Goal: Task Accomplishment & Management: Manage account settings

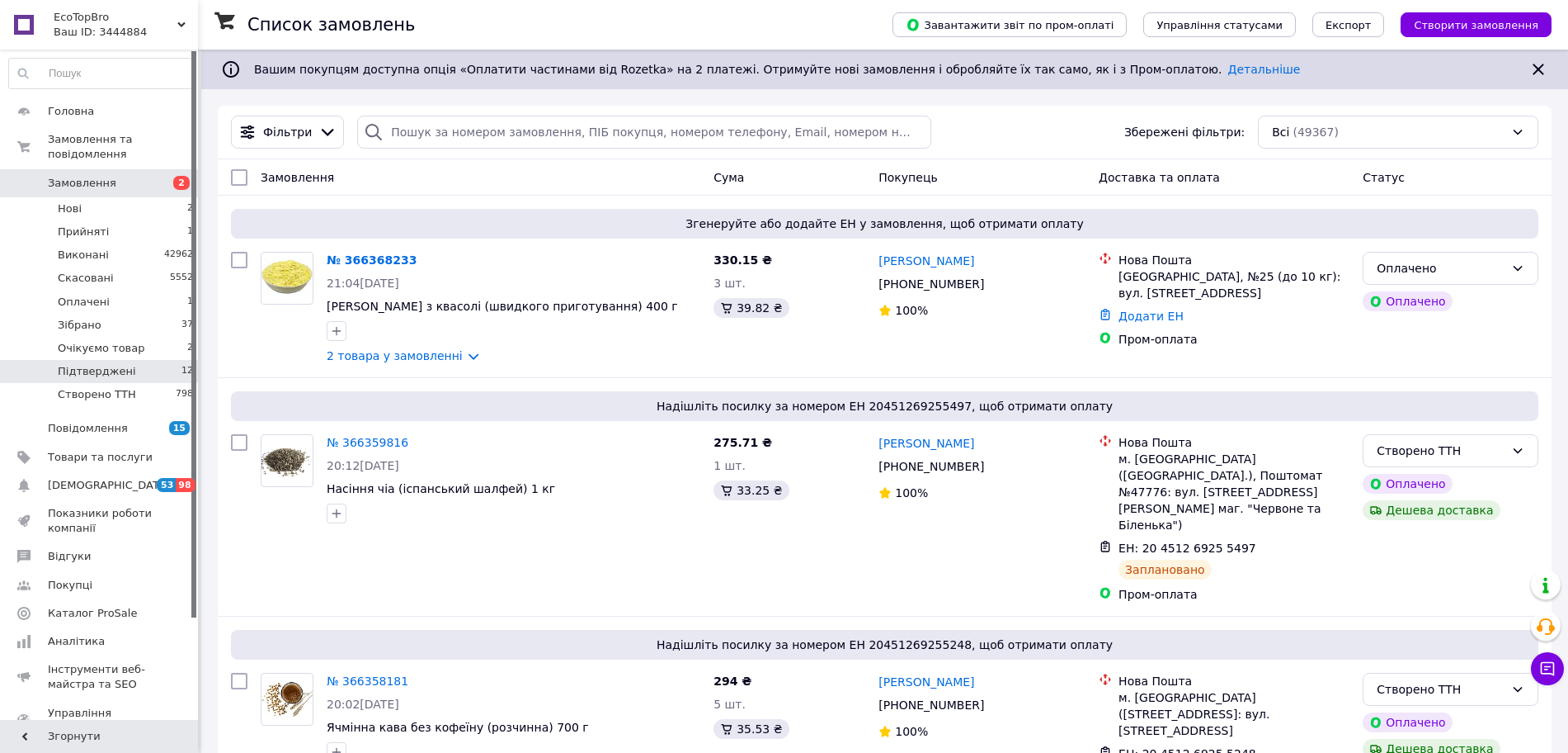
click at [160, 360] on li "Підтверджені 12" at bounding box center [101, 371] width 203 height 23
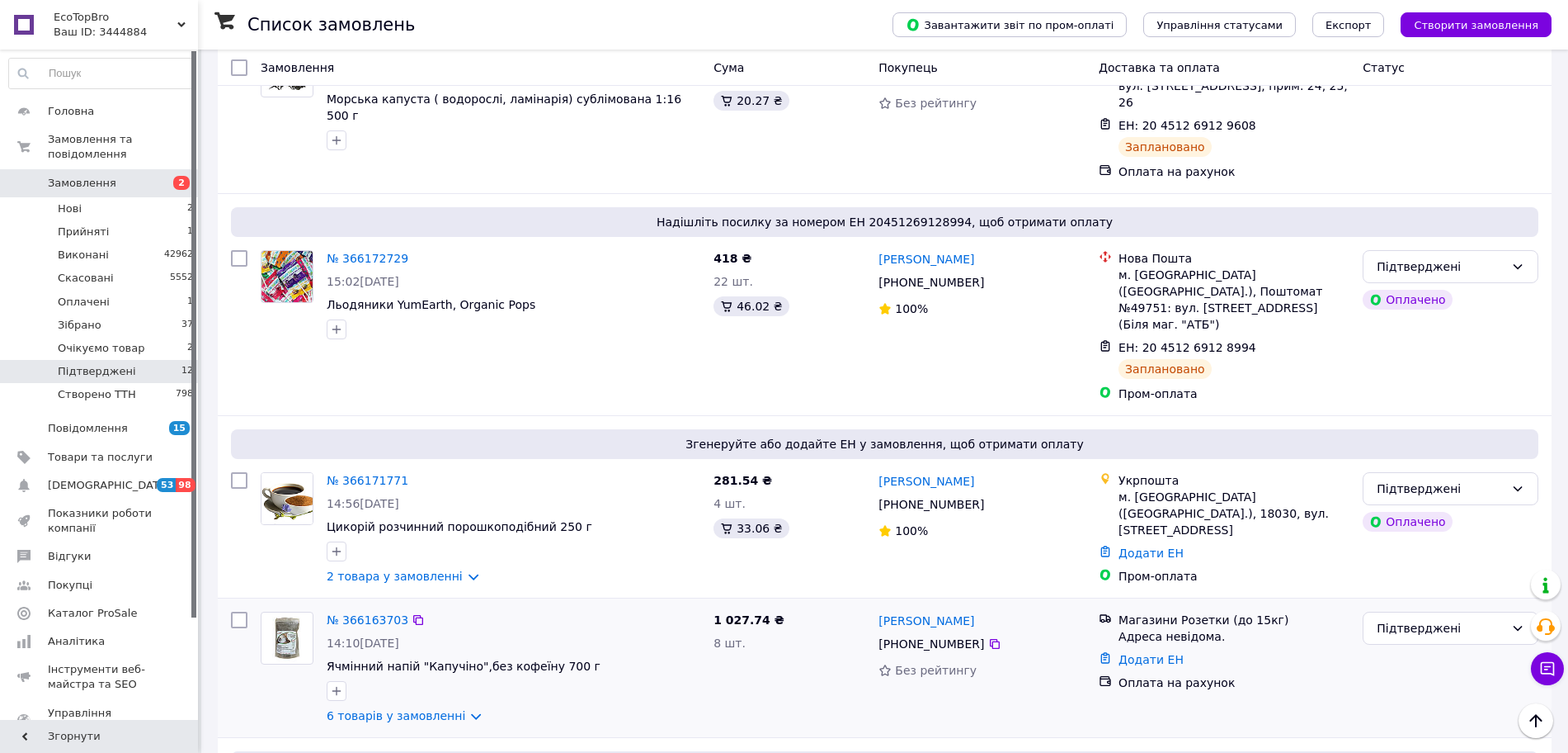
scroll to position [1135, 0]
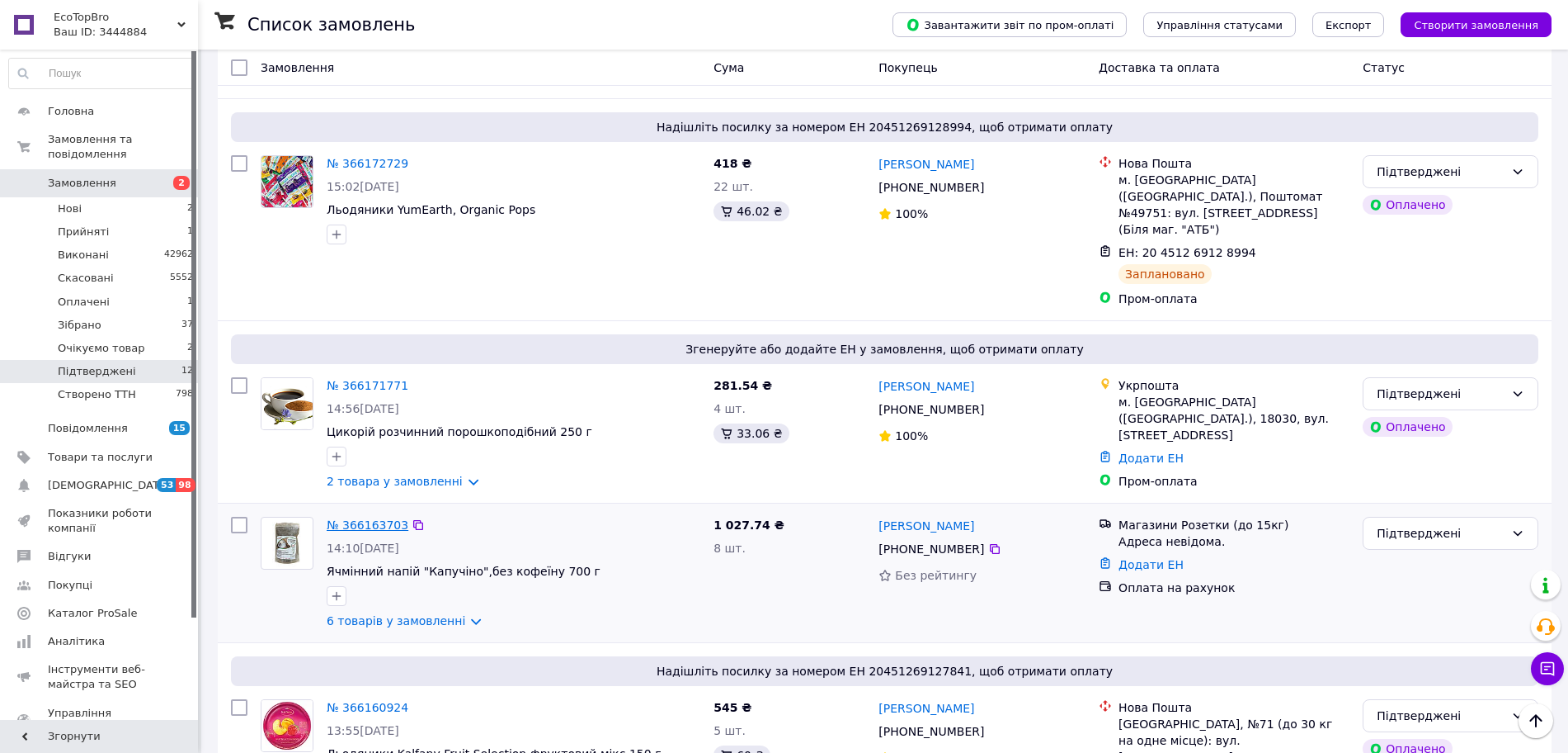
click at [345, 519] on link "№ 366163703" at bounding box center [367, 525] width 82 height 13
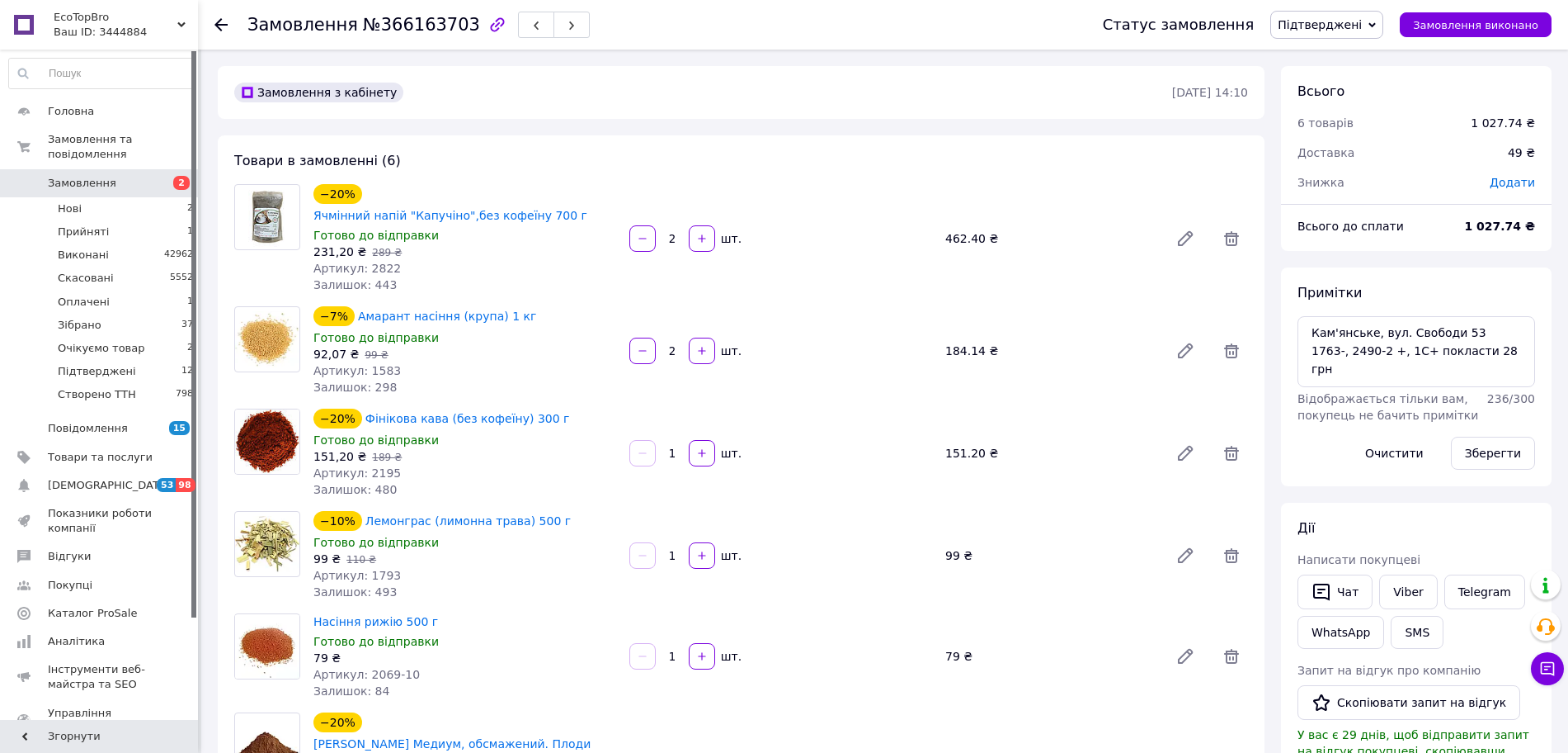
scroll to position [516, 0]
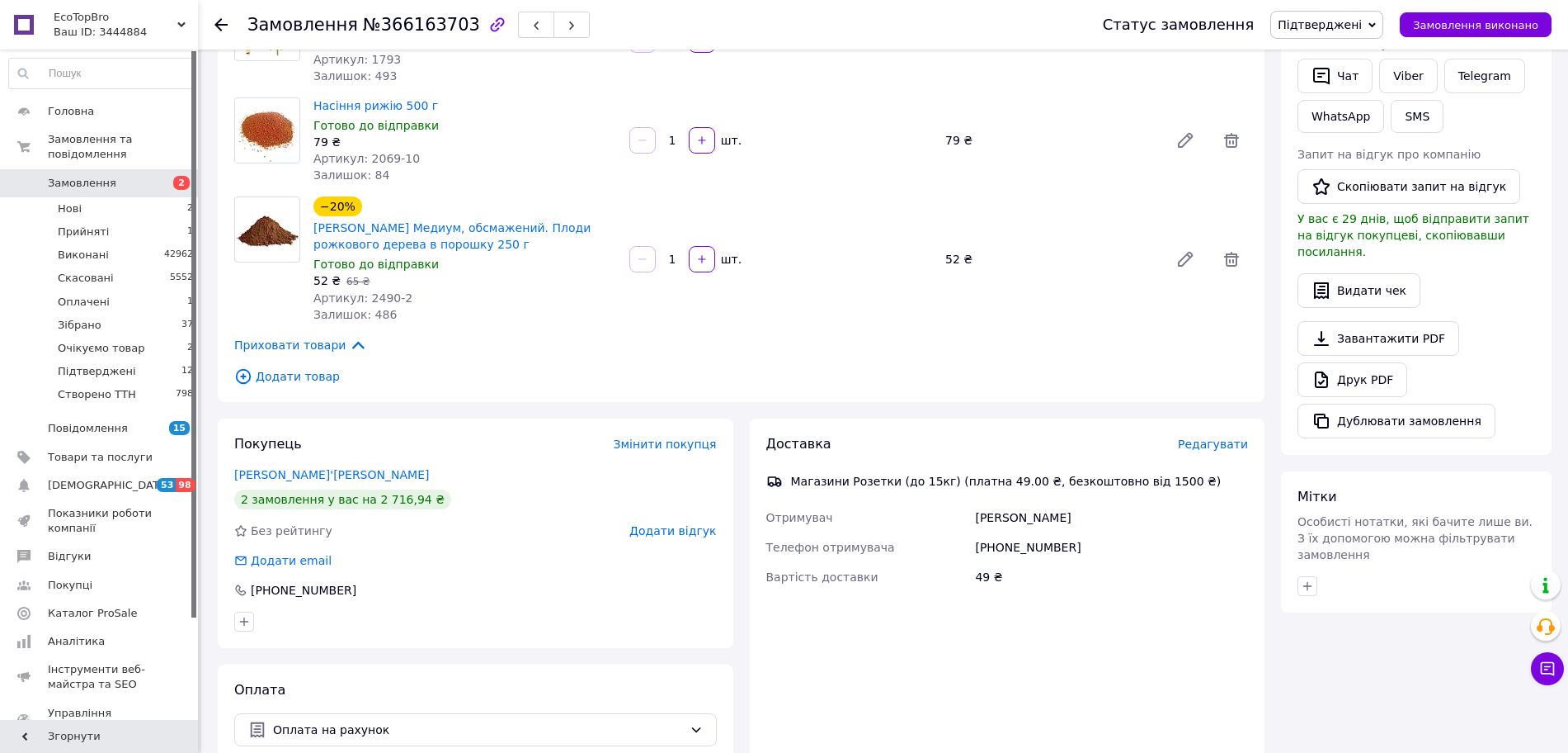
click at [1040, 535] on div "+380975759516" at bounding box center [1111, 547] width 280 height 30
copy div "380975759516"
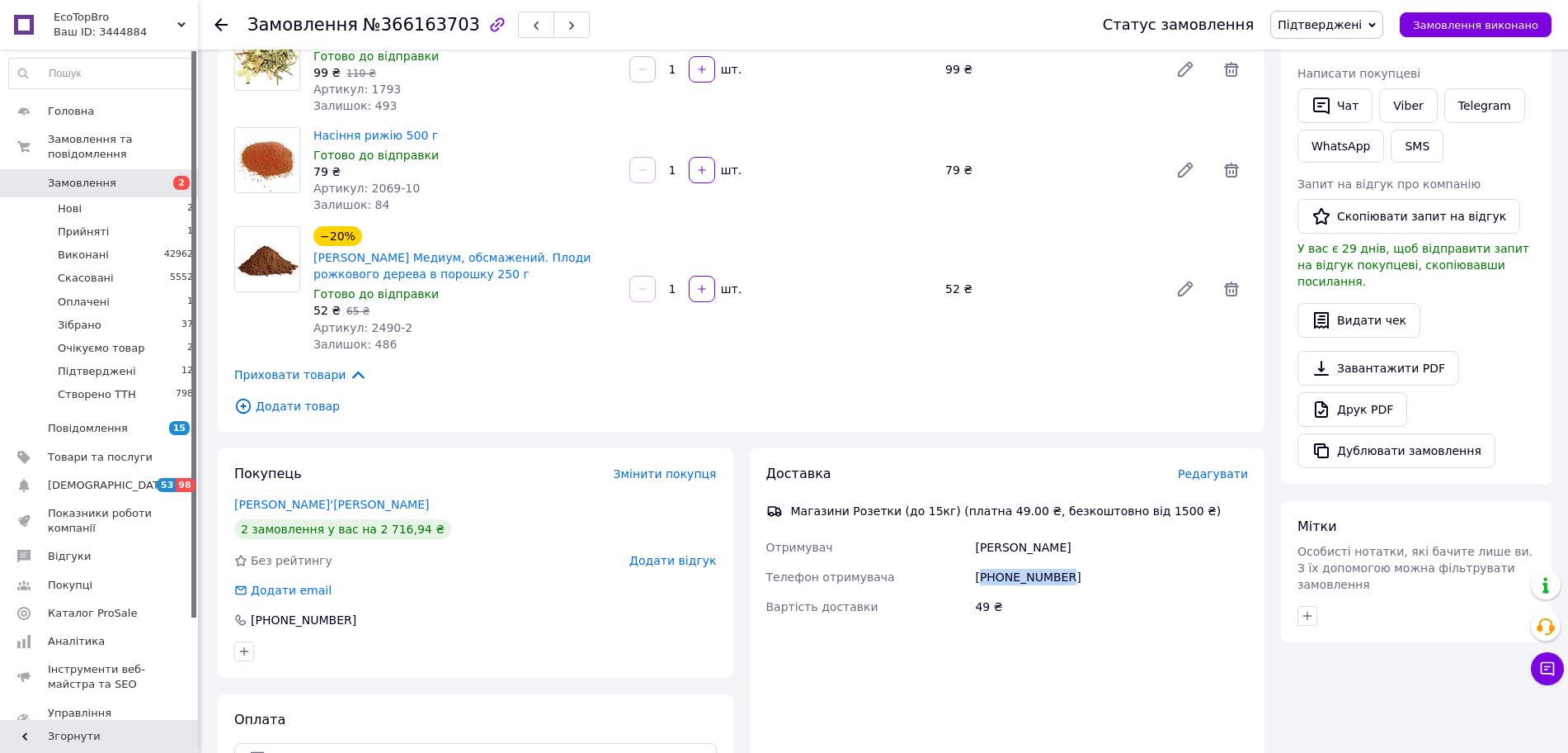
scroll to position [619, 0]
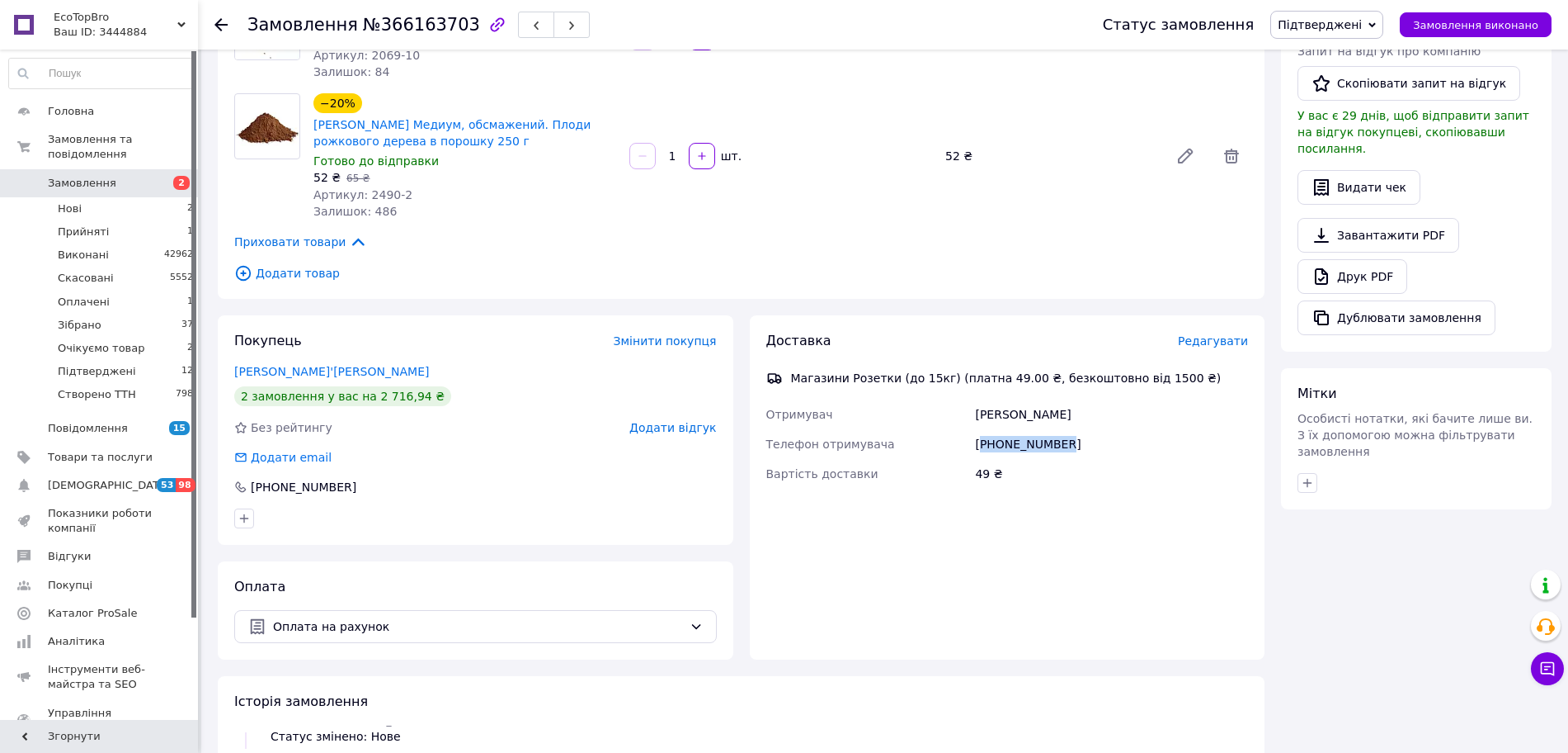
copy div "380975759516"
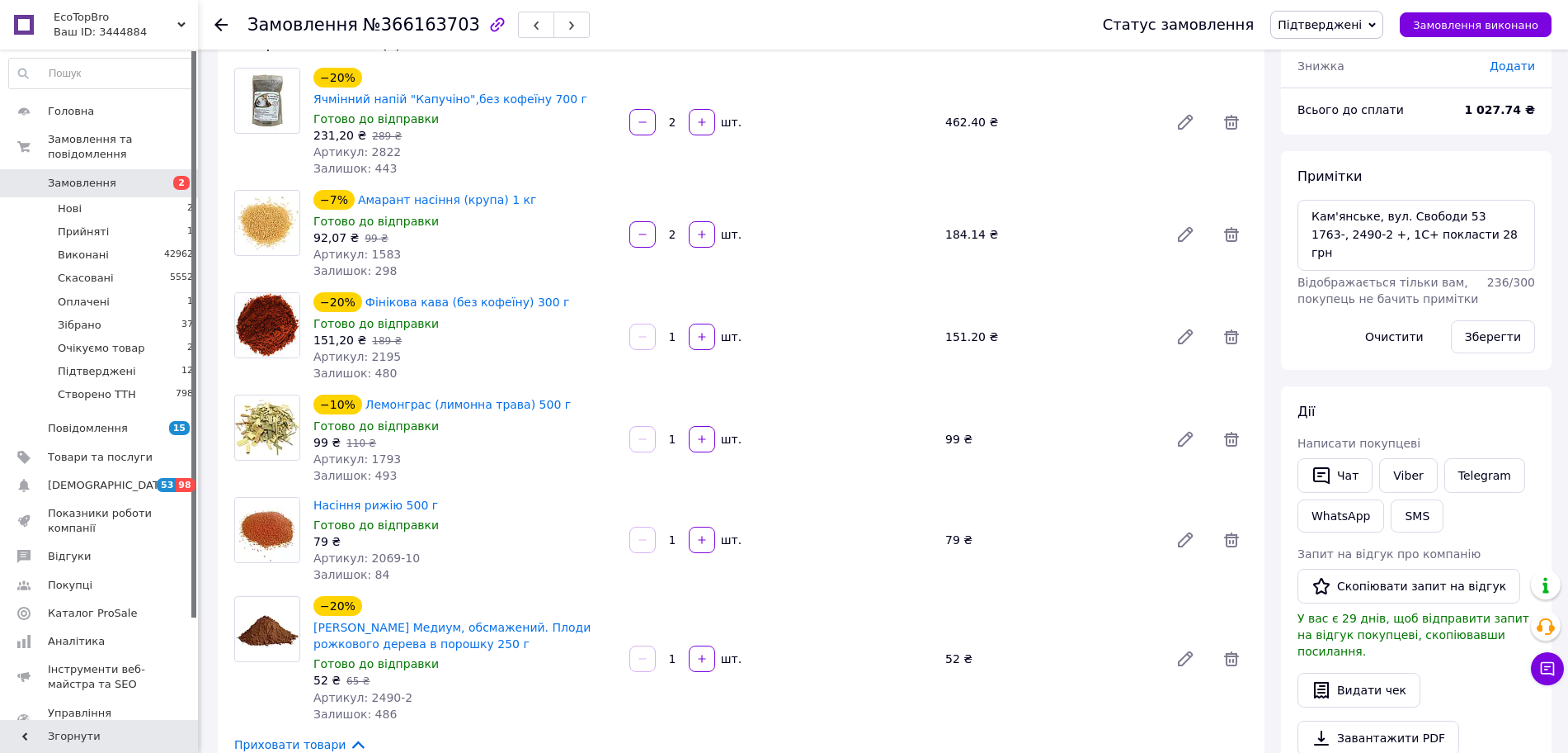
scroll to position [103, 0]
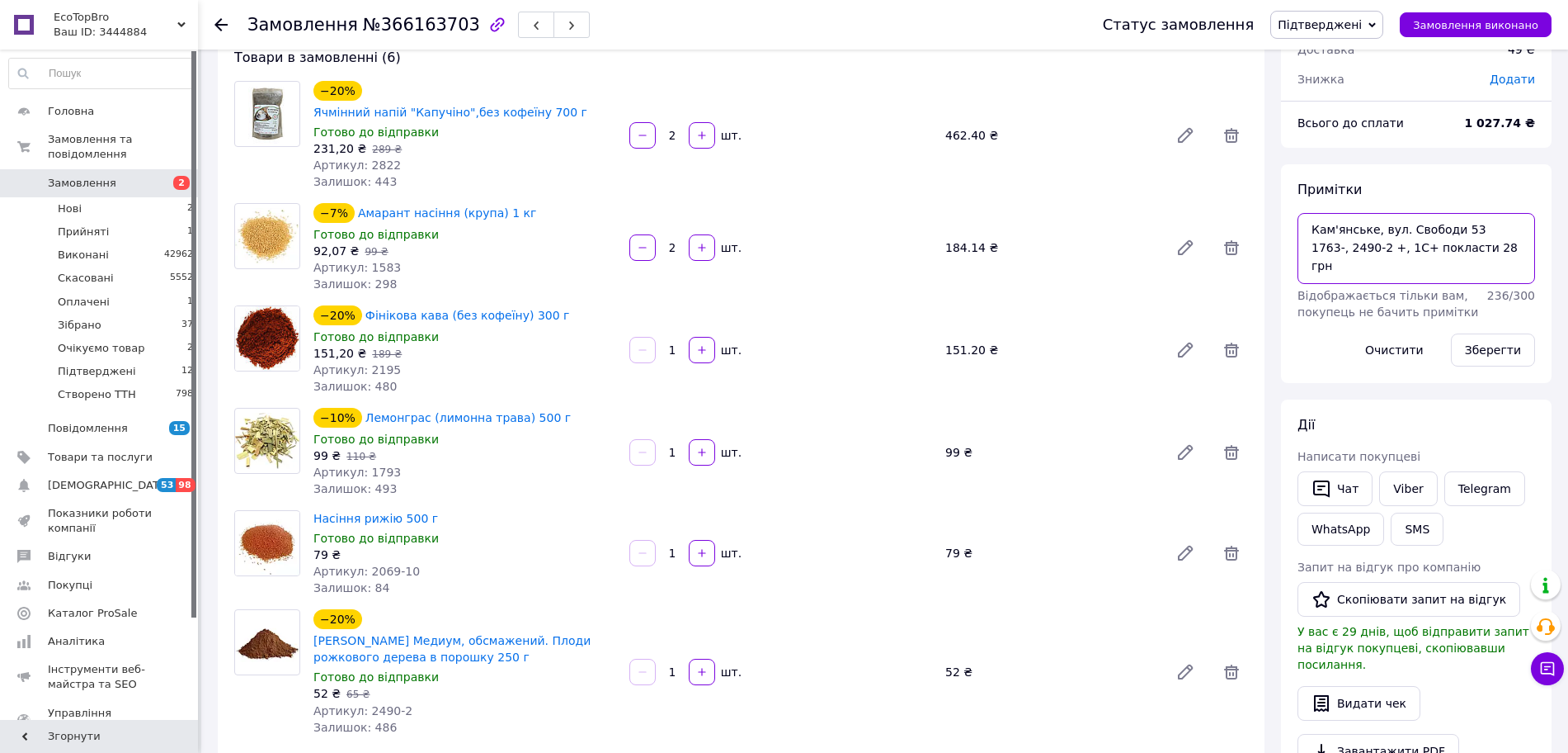
drag, startPoint x: 1312, startPoint y: 234, endPoint x: 1369, endPoint y: 234, distance: 57.0
click at [1369, 234] on textarea "Кам'янське, вул. Свободи 53 1763-, 2490-2 +, 1С+ покласти 28 грн" at bounding box center [1416, 248] width 238 height 71
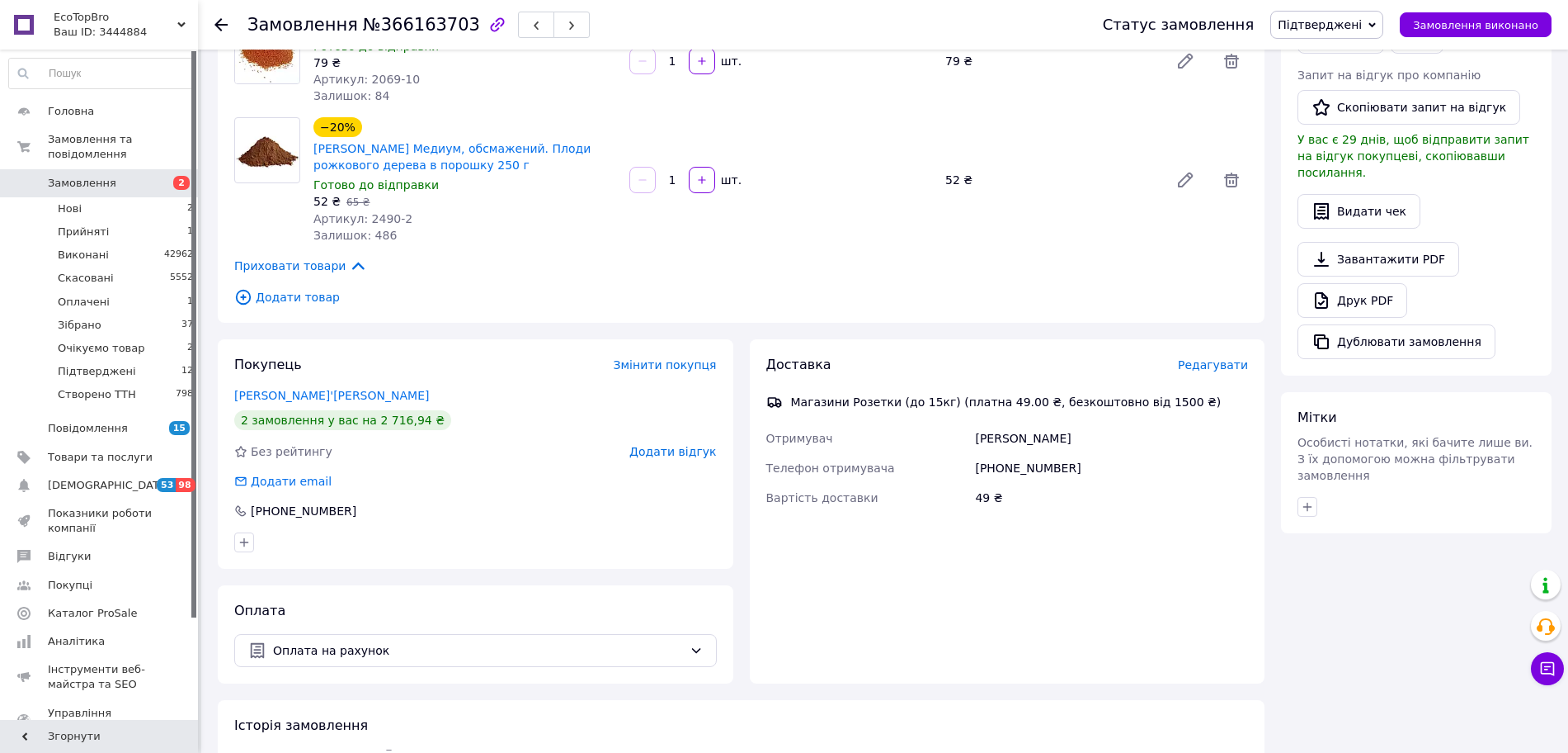
scroll to position [206, 0]
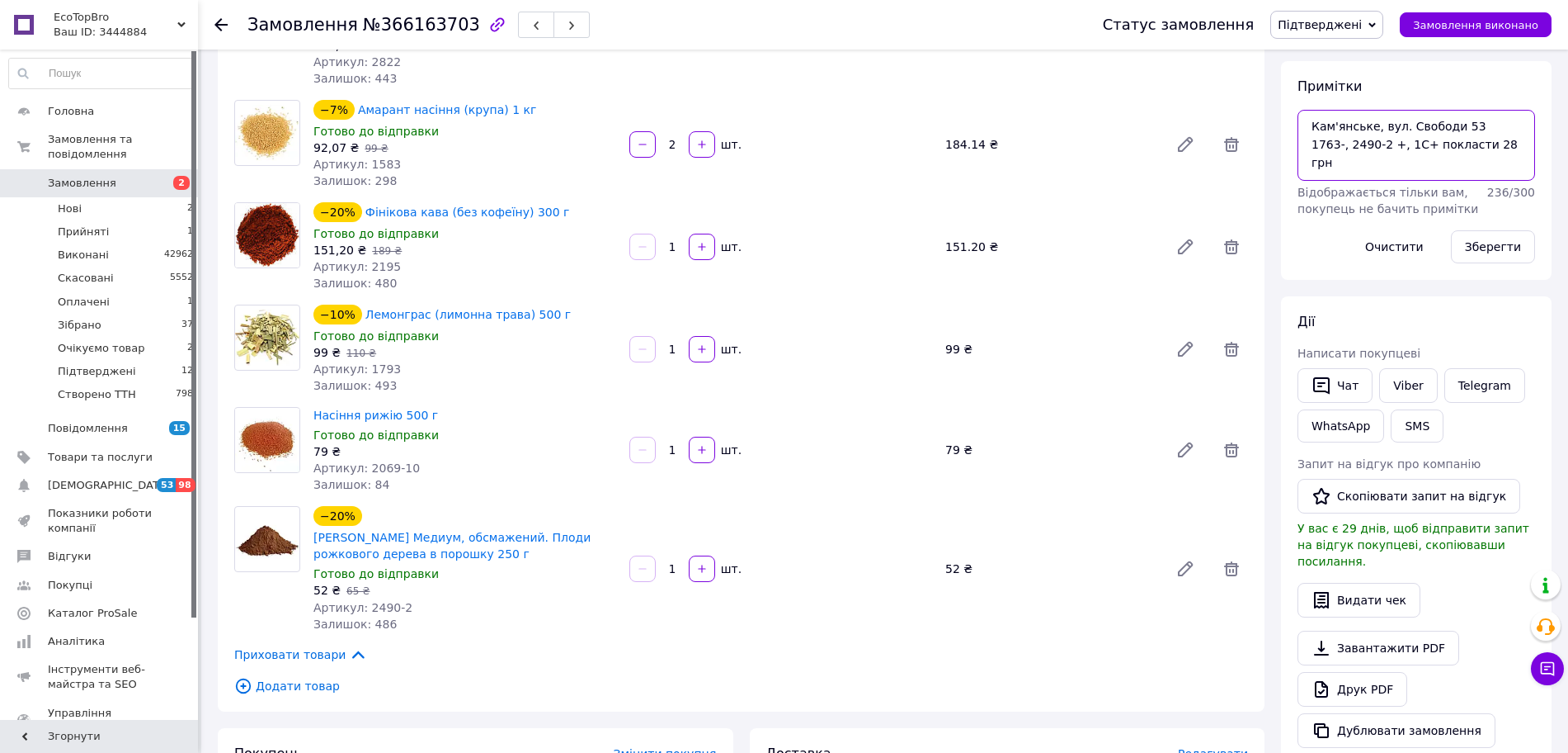
click at [1510, 160] on textarea "Кам'янське, вул. Свободи 53 1763-, 2490-2 +, 1С+ покласти 28 грн" at bounding box center [1416, 145] width 238 height 71
paste textarea "101348166998"
type textarea "Кам'янське, вул. Свободи 53 1763-, 2490-2 +, 1С+ покласти 28 грн 101348166998"
click at [1514, 240] on button "Зберегти" at bounding box center [1493, 246] width 84 height 33
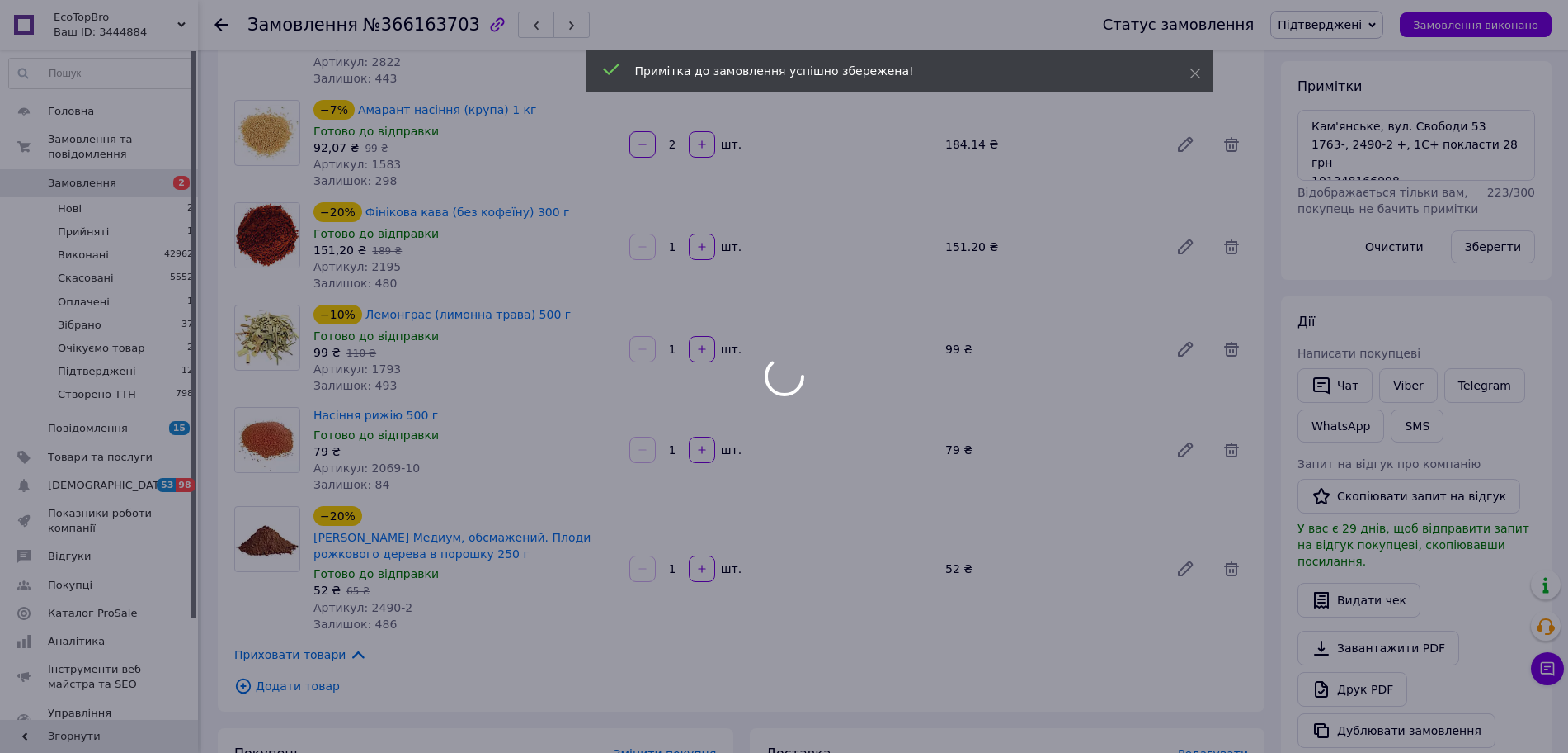
click at [1413, 428] on div at bounding box center [784, 376] width 1568 height 753
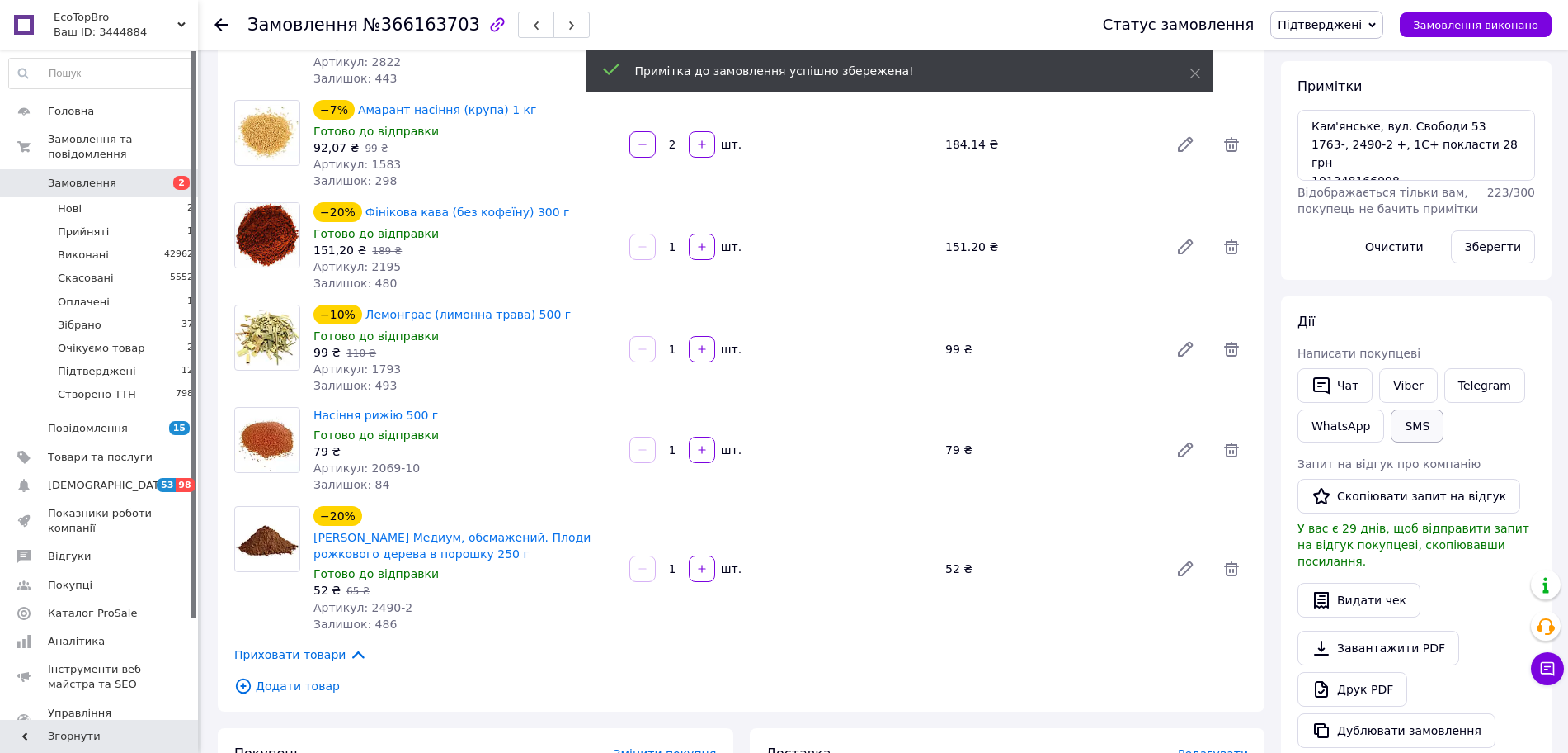
click at [1408, 428] on button "SMS" at bounding box center [1418, 426] width 53 height 33
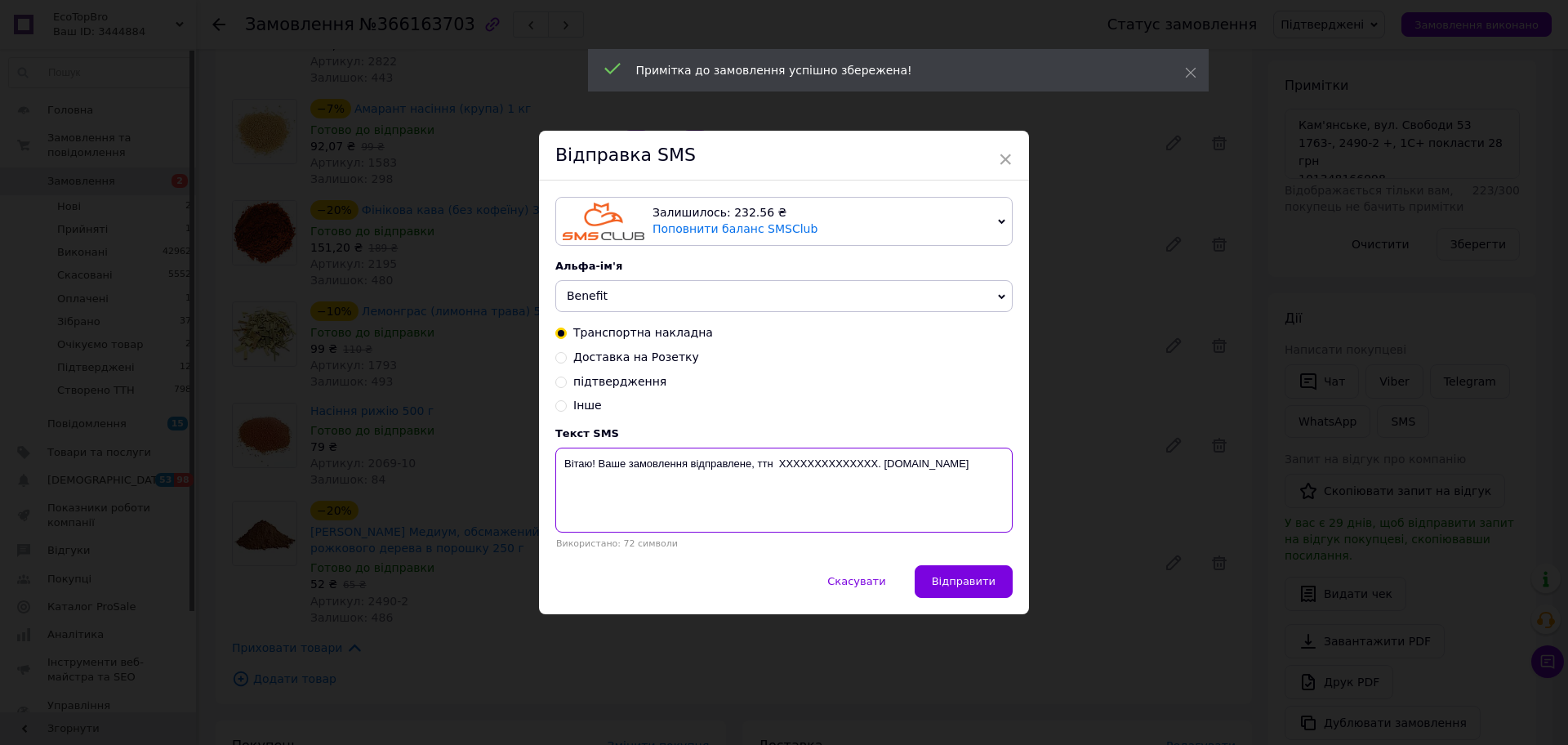
click at [786, 457] on textarea "Вітаю! Ваше замовлення відправлене, ттн XXXXXXXXXXXXXX. Bene-fit.com.ua" at bounding box center [784, 490] width 457 height 85
paste textarea "101348166998"
type textarea "Вітаю! Ваше замовлення відправлене, ттн 101348166998. Bene-fit.com.ua"
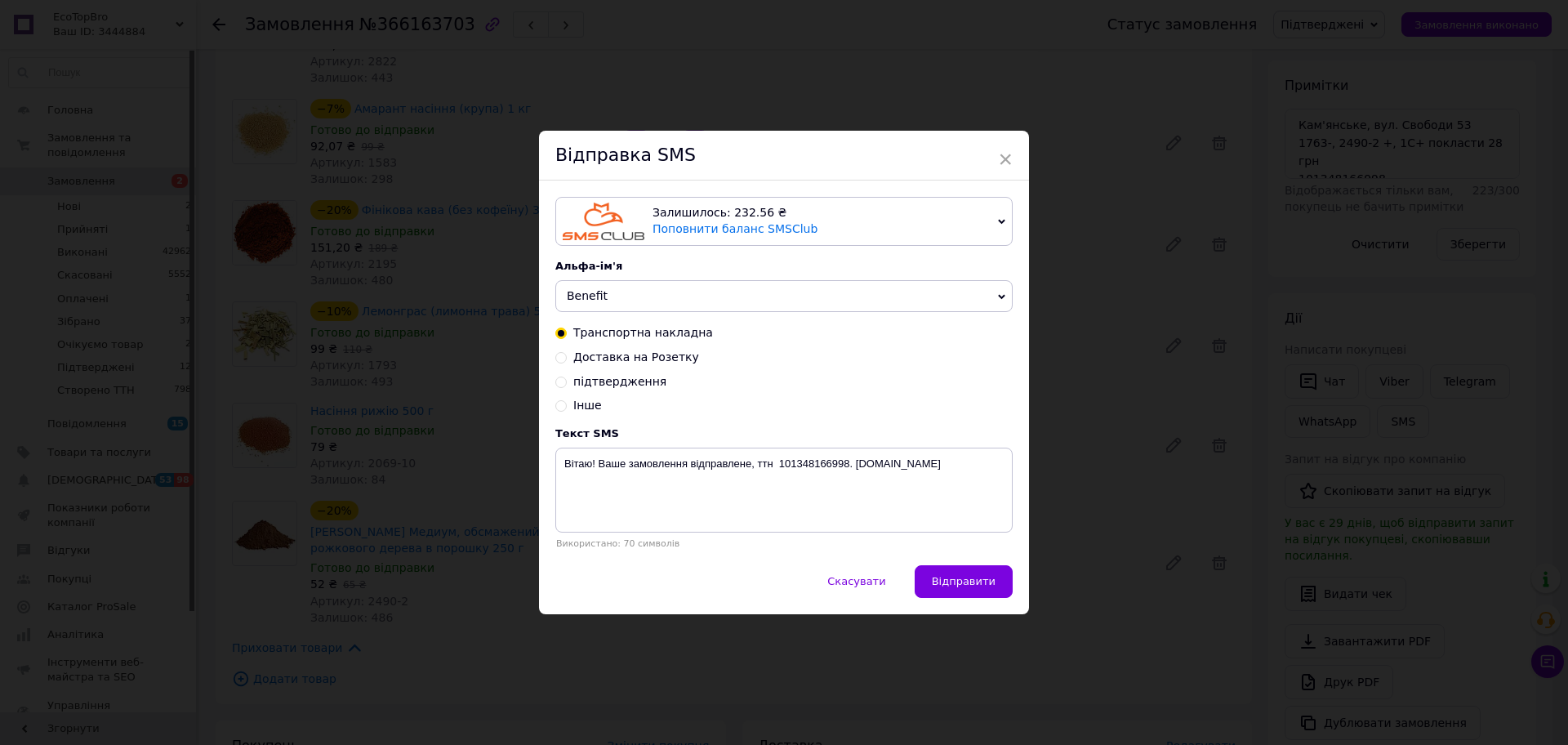
click at [1010, 579] on div "Скасувати   Відправити" at bounding box center [783, 590] width 490 height 49
click at [995, 578] on button "Відправити" at bounding box center [963, 581] width 98 height 32
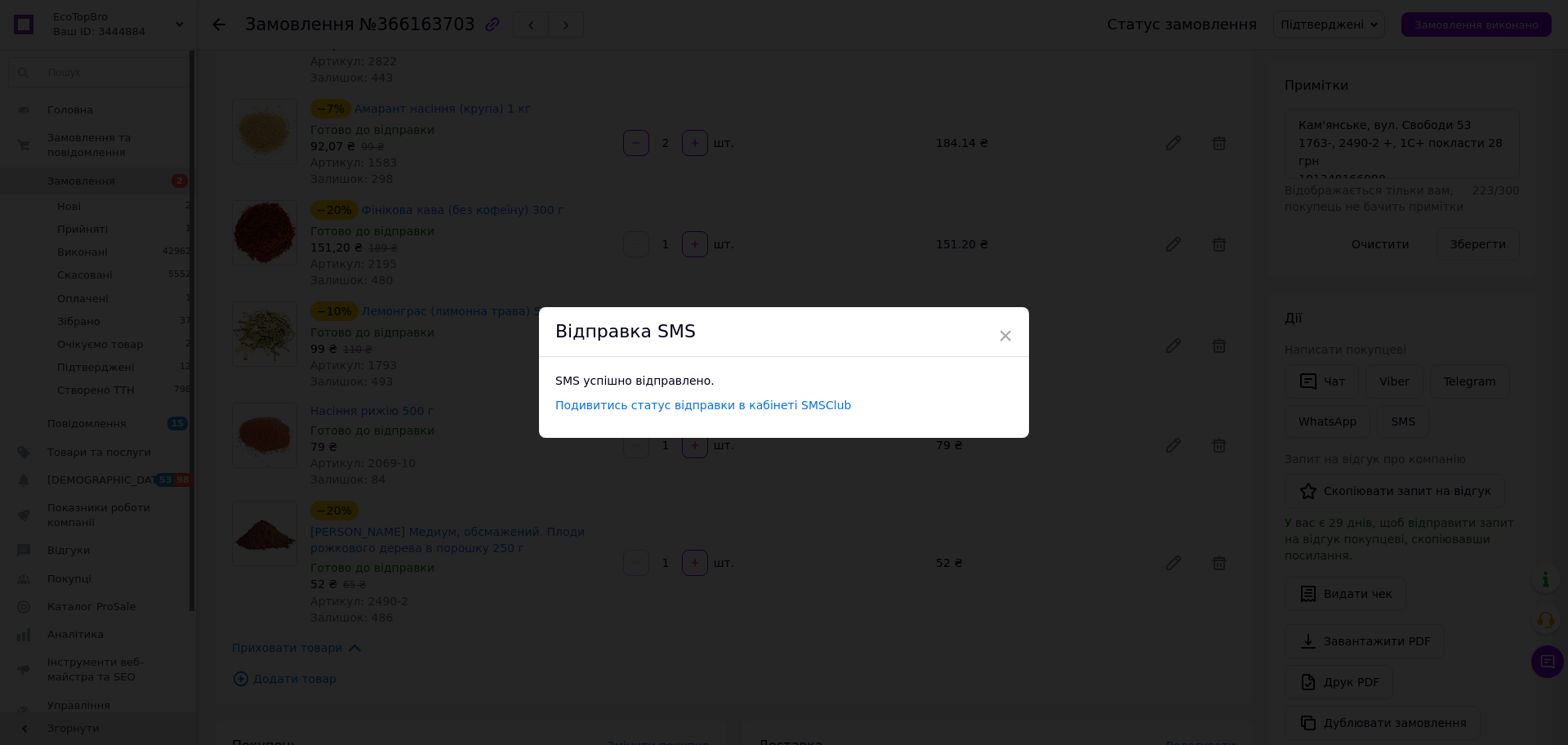
drag, startPoint x: 924, startPoint y: 101, endPoint x: 1368, endPoint y: 82, distance: 444.4
click at [933, 96] on div "× Відправка SMS SMS успішно відправлено. Подивитись статус відправки в кабінеті…" at bounding box center [784, 372] width 1568 height 745
drag, startPoint x: 1116, startPoint y: 135, endPoint x: 1303, endPoint y: 78, distance: 195.5
click at [1119, 131] on div "× Відправка SMS SMS успішно відправлено. Подивитись статус відправки в кабінеті…" at bounding box center [776, 372] width 1552 height 745
click at [1000, 331] on span "×" at bounding box center [997, 336] width 14 height 28
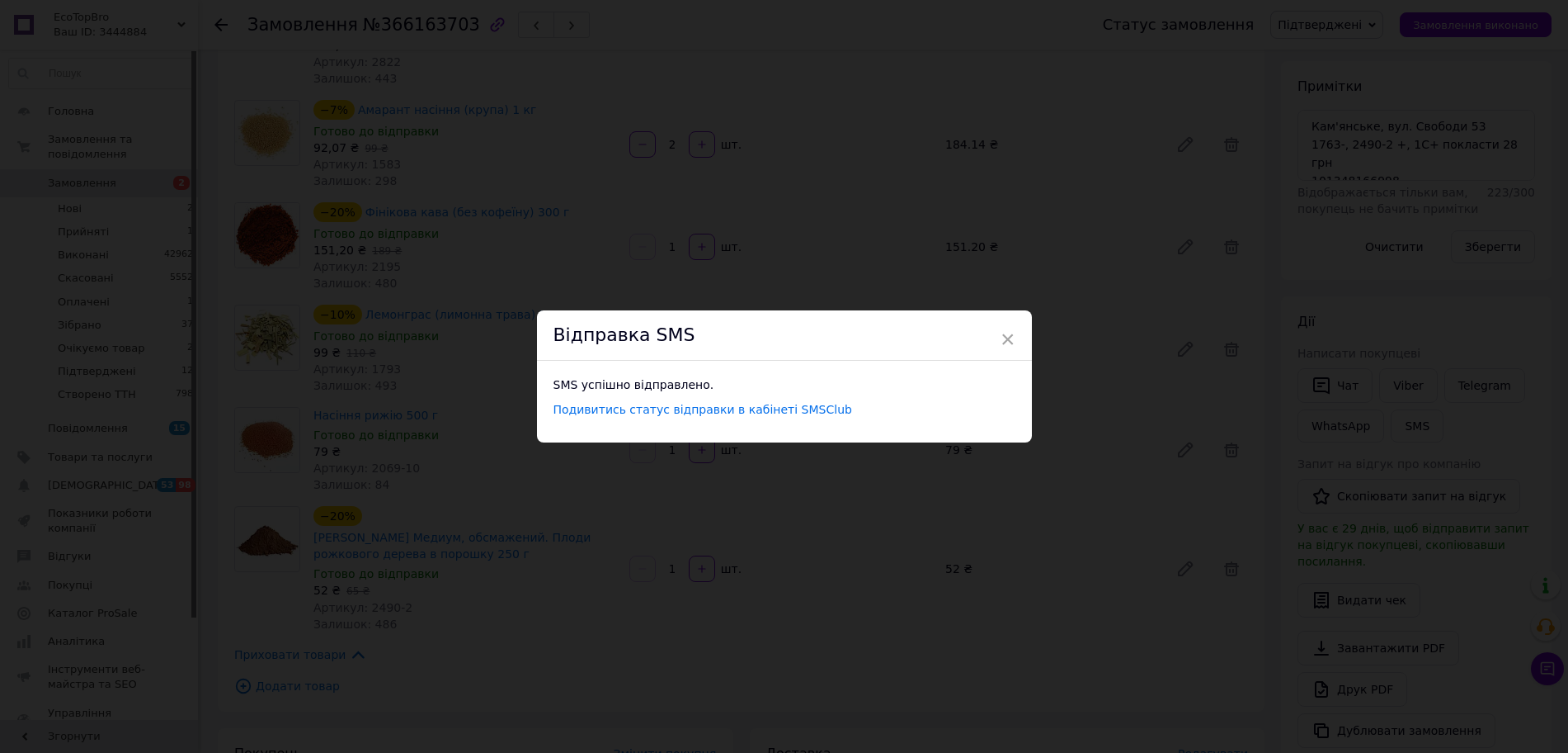
click at [1329, 33] on div "× Відправка SMS SMS успішно відправлено. Подивитись статус відправки в кабінеті…" at bounding box center [784, 376] width 1568 height 753
click at [1002, 342] on span "×" at bounding box center [1008, 339] width 15 height 28
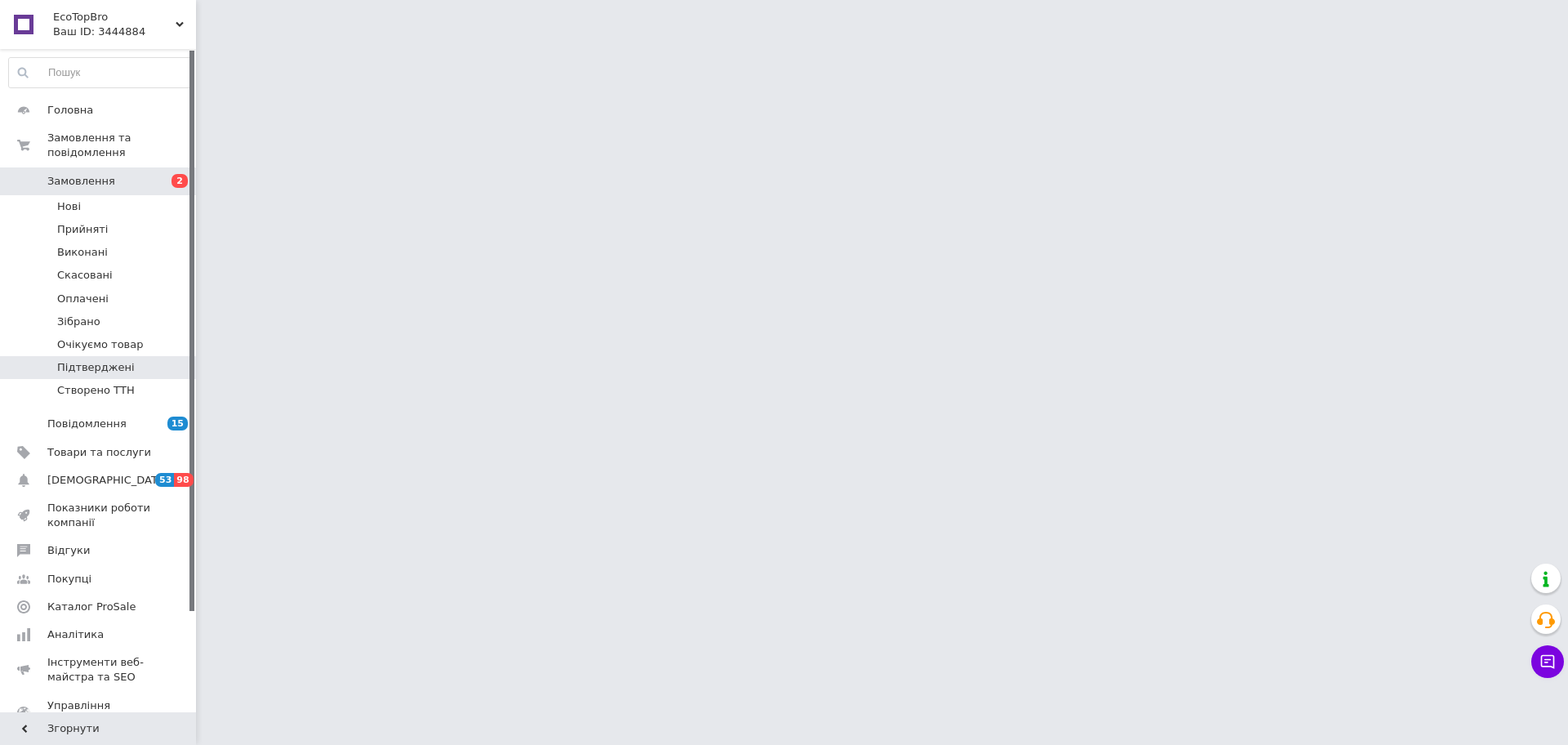
click at [126, 358] on li "Підтверджені" at bounding box center [100, 367] width 200 height 23
click at [137, 356] on li "Підтверджені" at bounding box center [100, 367] width 200 height 23
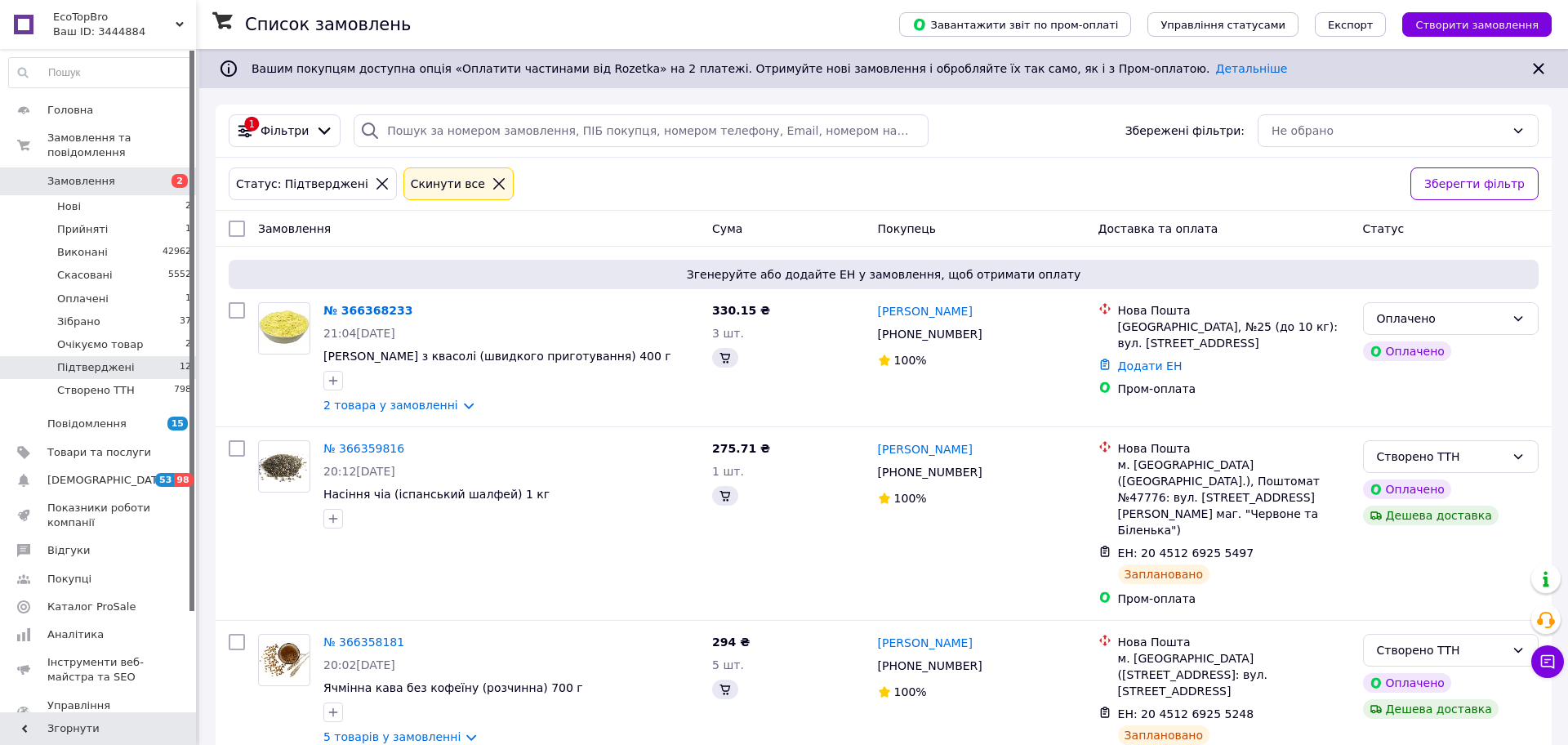
click at [129, 356] on li "Підтверджені 12" at bounding box center [100, 367] width 200 height 23
click at [146, 356] on li "Підтверджені 12" at bounding box center [100, 367] width 200 height 23
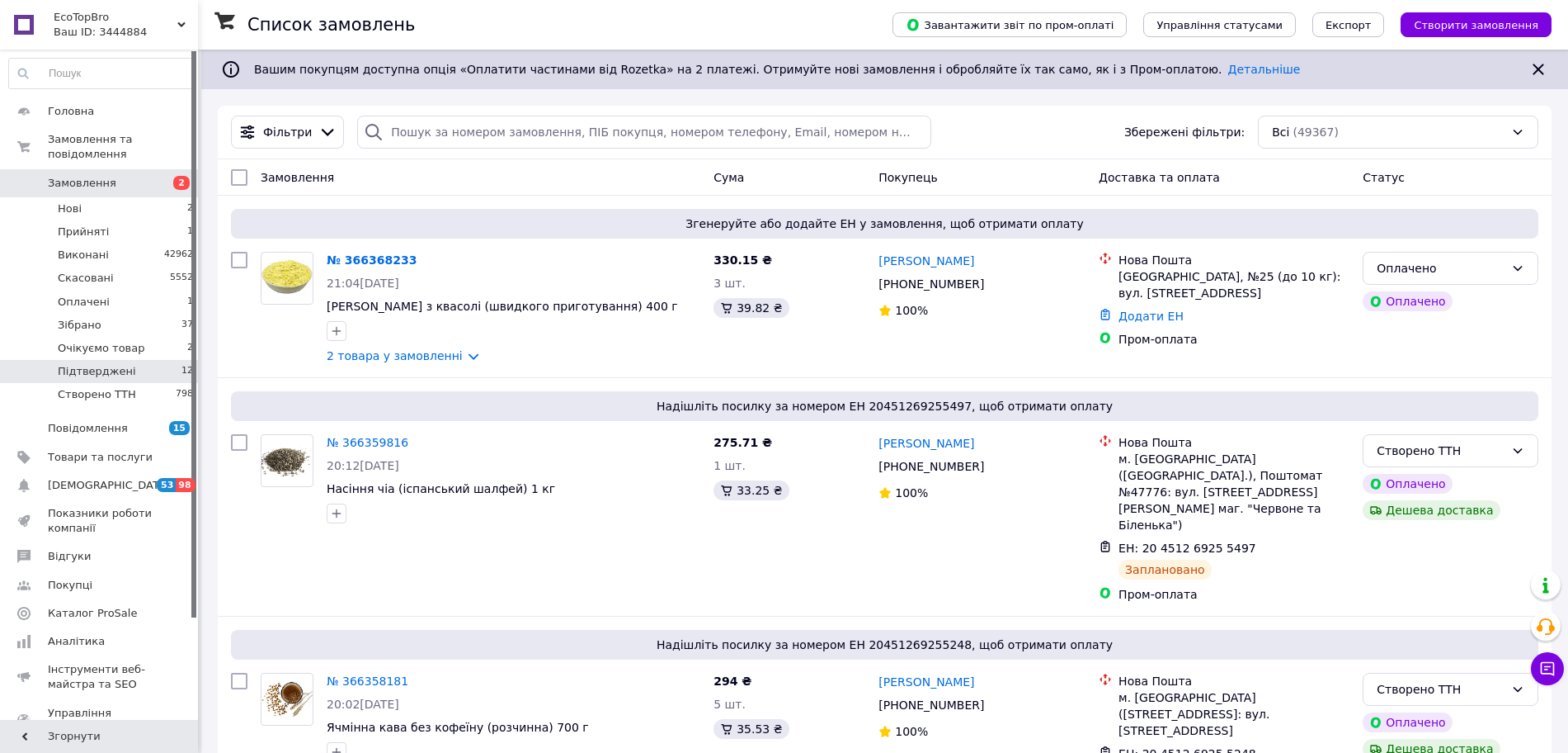
click at [165, 360] on li "Підтверджені 12" at bounding box center [101, 371] width 203 height 23
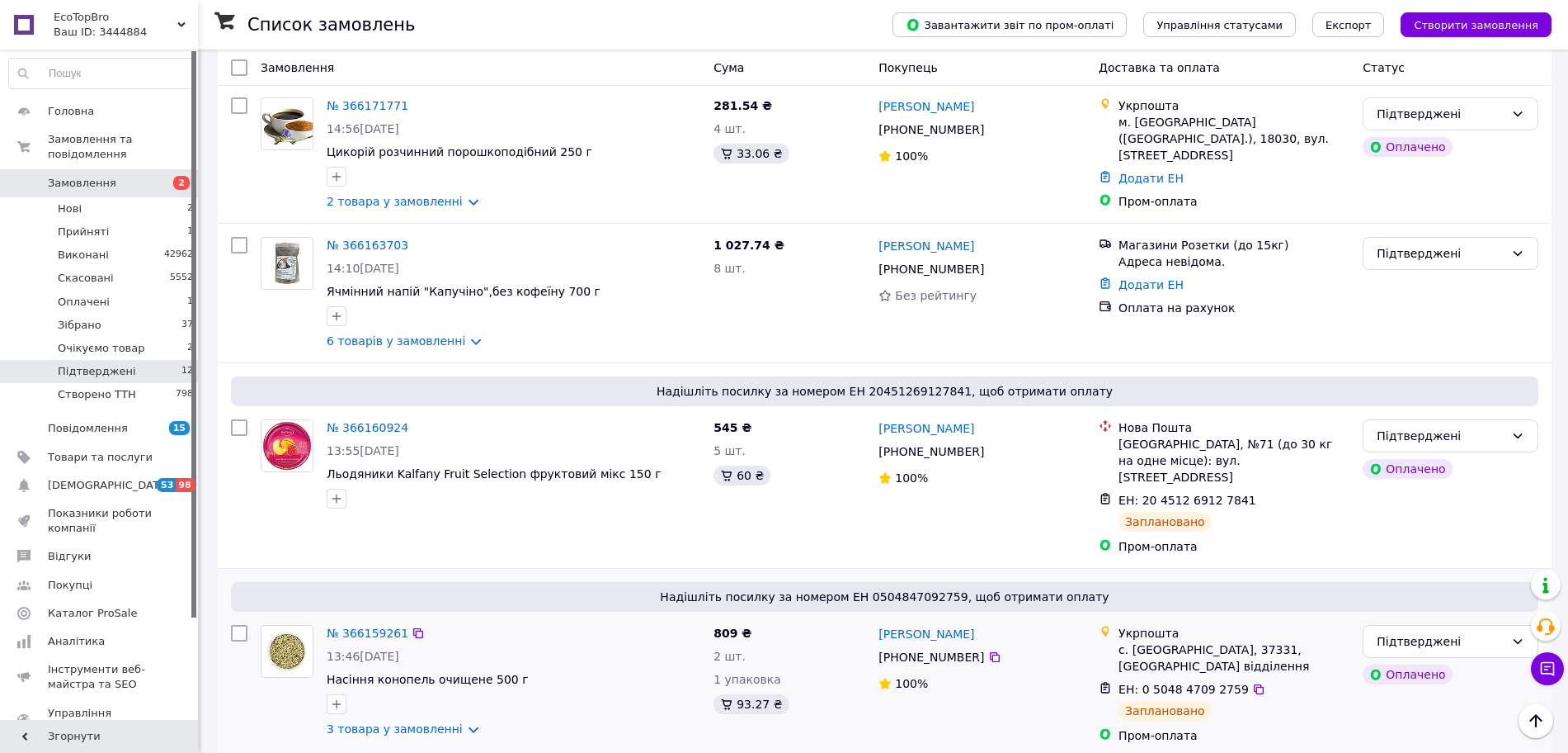
scroll to position [1547, 0]
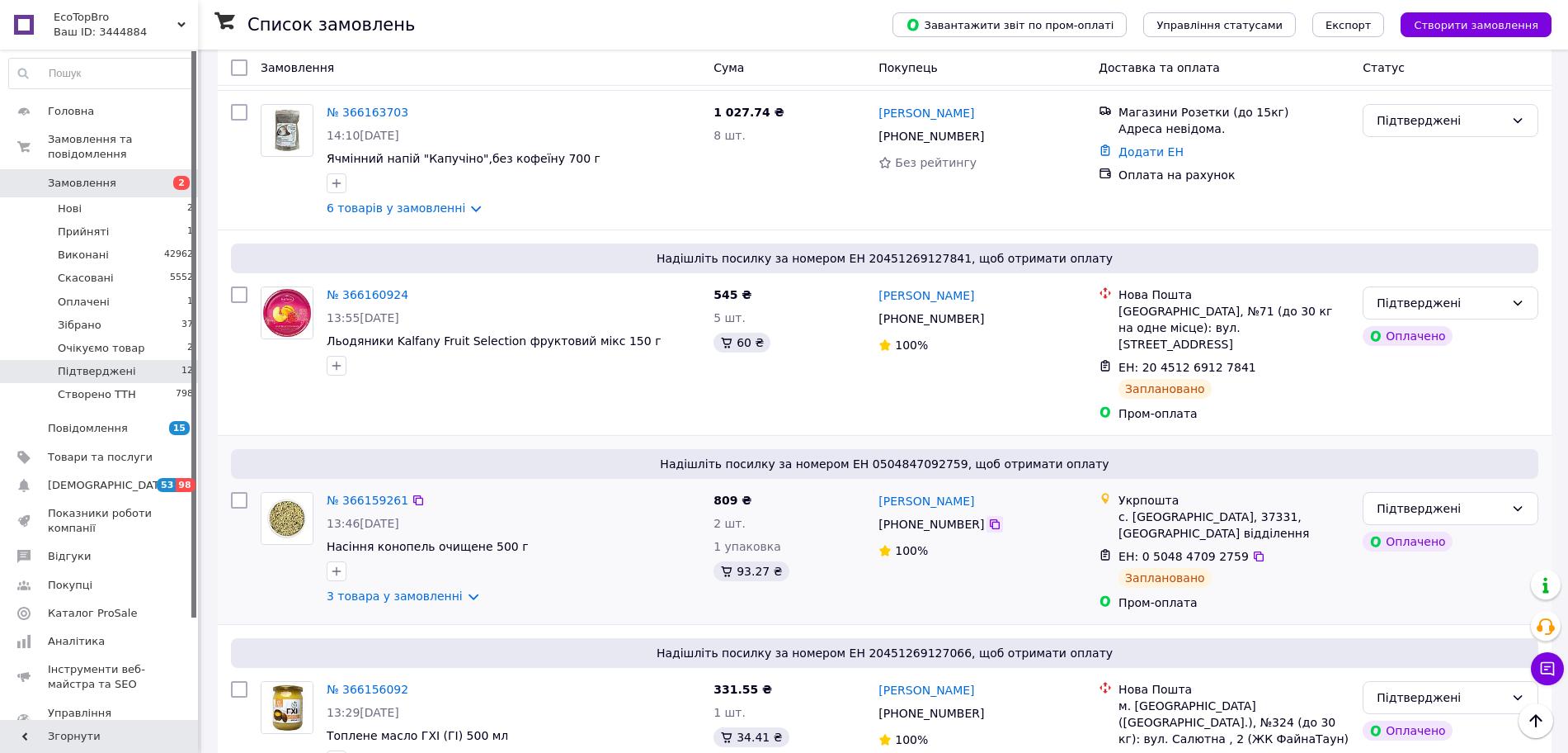
drag, startPoint x: 987, startPoint y: 407, endPoint x: 363, endPoint y: 616, distance: 658.1
click at [990, 519] on icon at bounding box center [996, 525] width 10 height 10
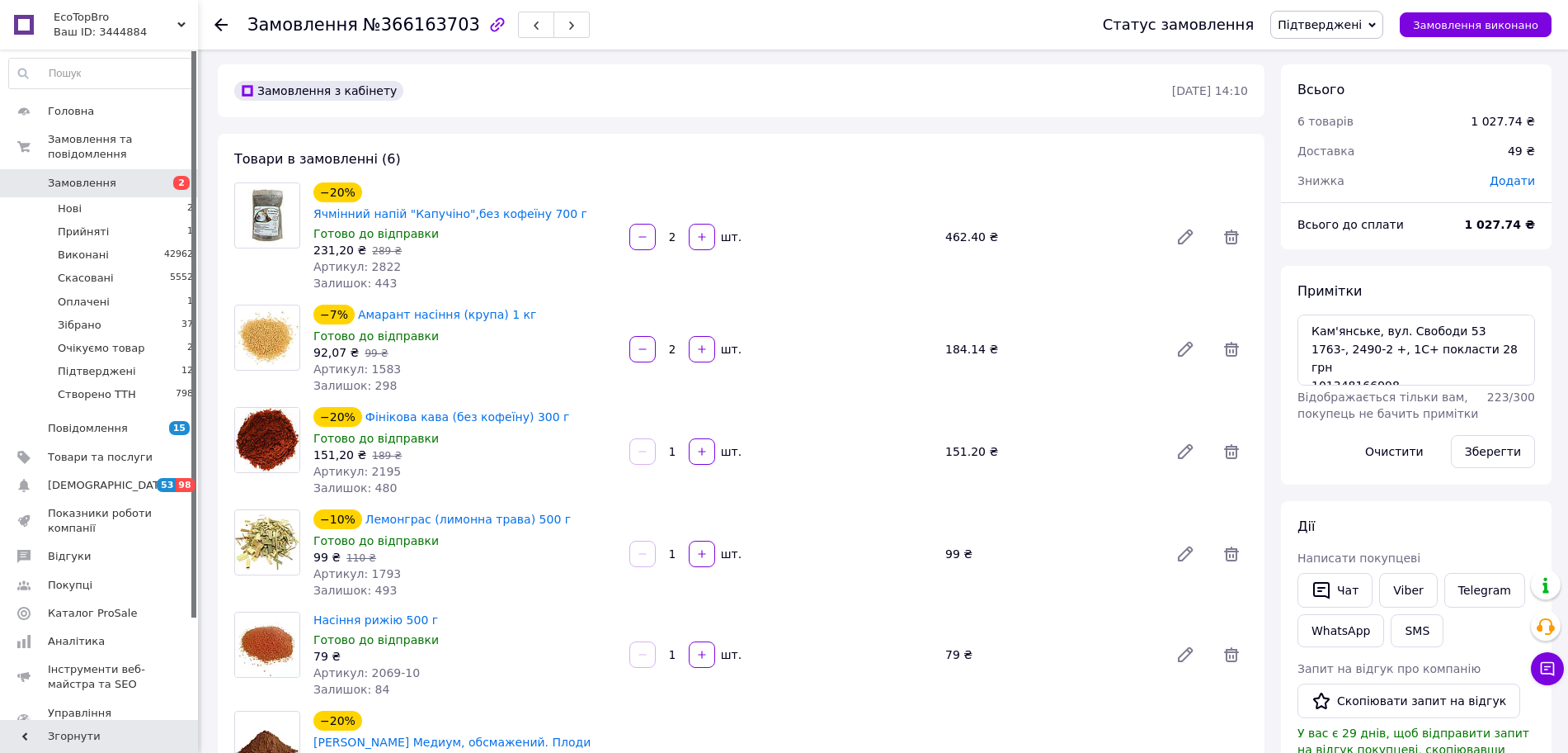
scroll to position [93, 0]
click at [1359, 27] on span "Підтверджені" at bounding box center [1320, 24] width 84 height 13
click at [1350, 158] on li "Зібрано" at bounding box center [1327, 156] width 112 height 25
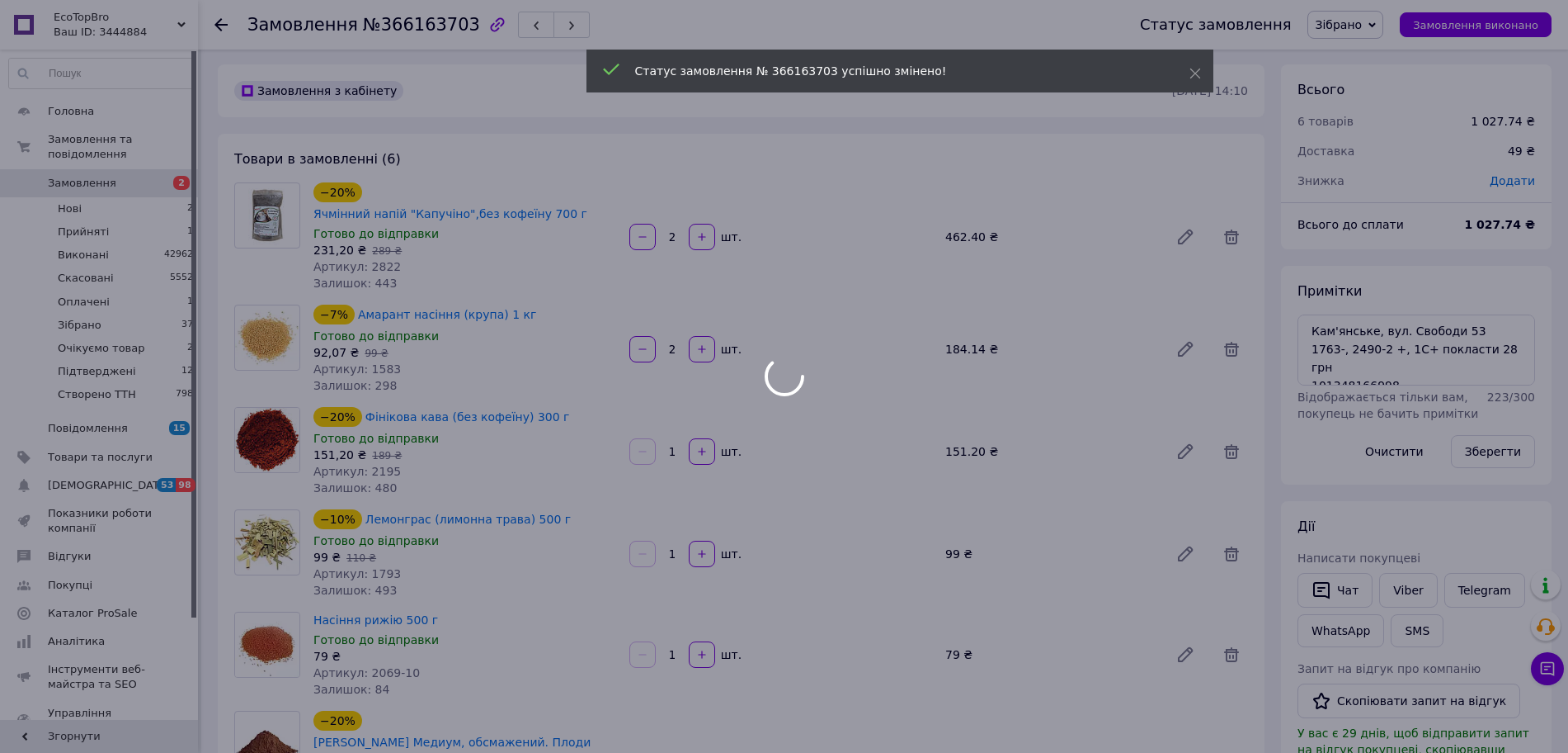
scroll to position [132, 0]
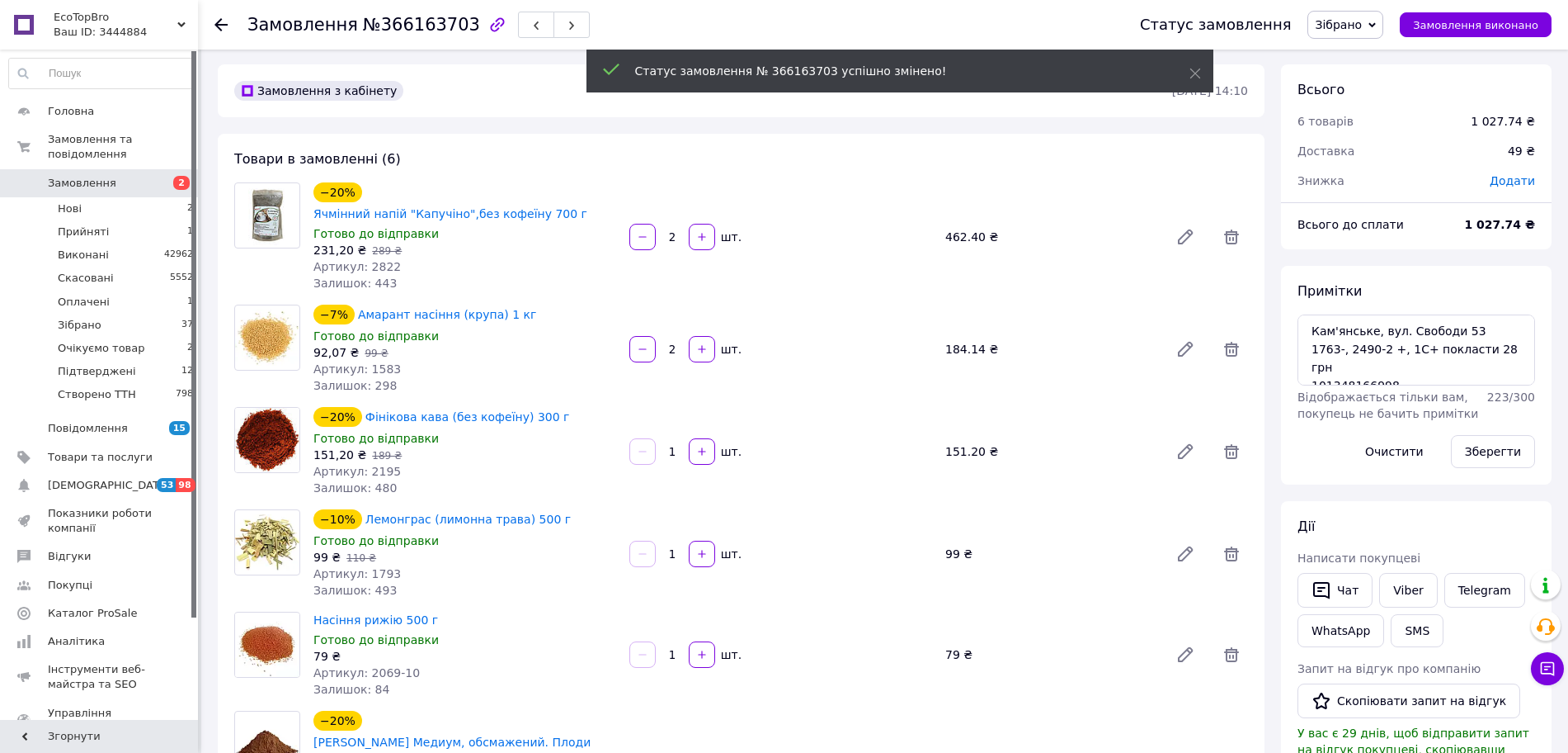
click at [1360, 11] on span "Зібрано" at bounding box center [1346, 24] width 76 height 28
click at [1378, 198] on li "Створено ТТН" at bounding box center [1360, 206] width 104 height 25
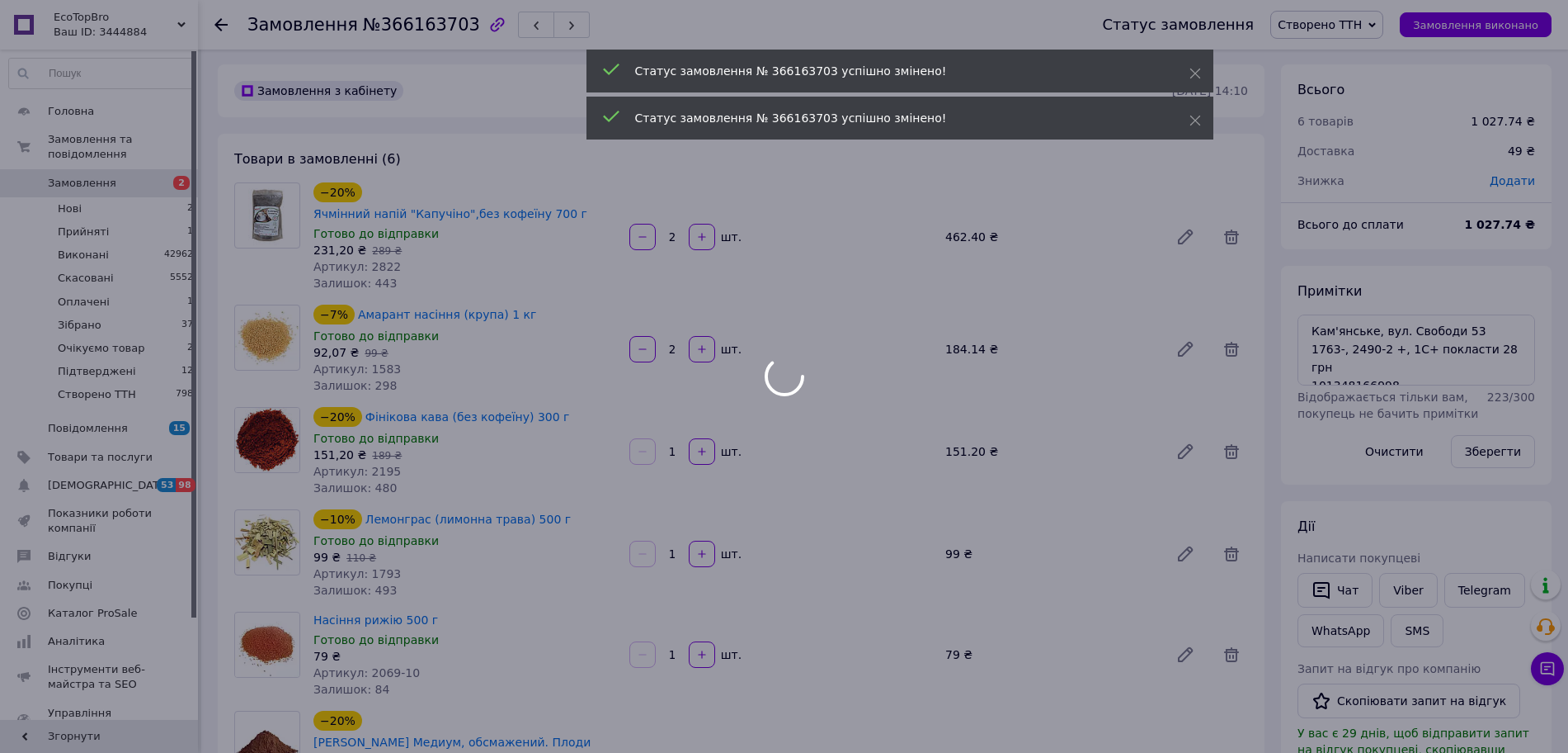
scroll to position [172, 0]
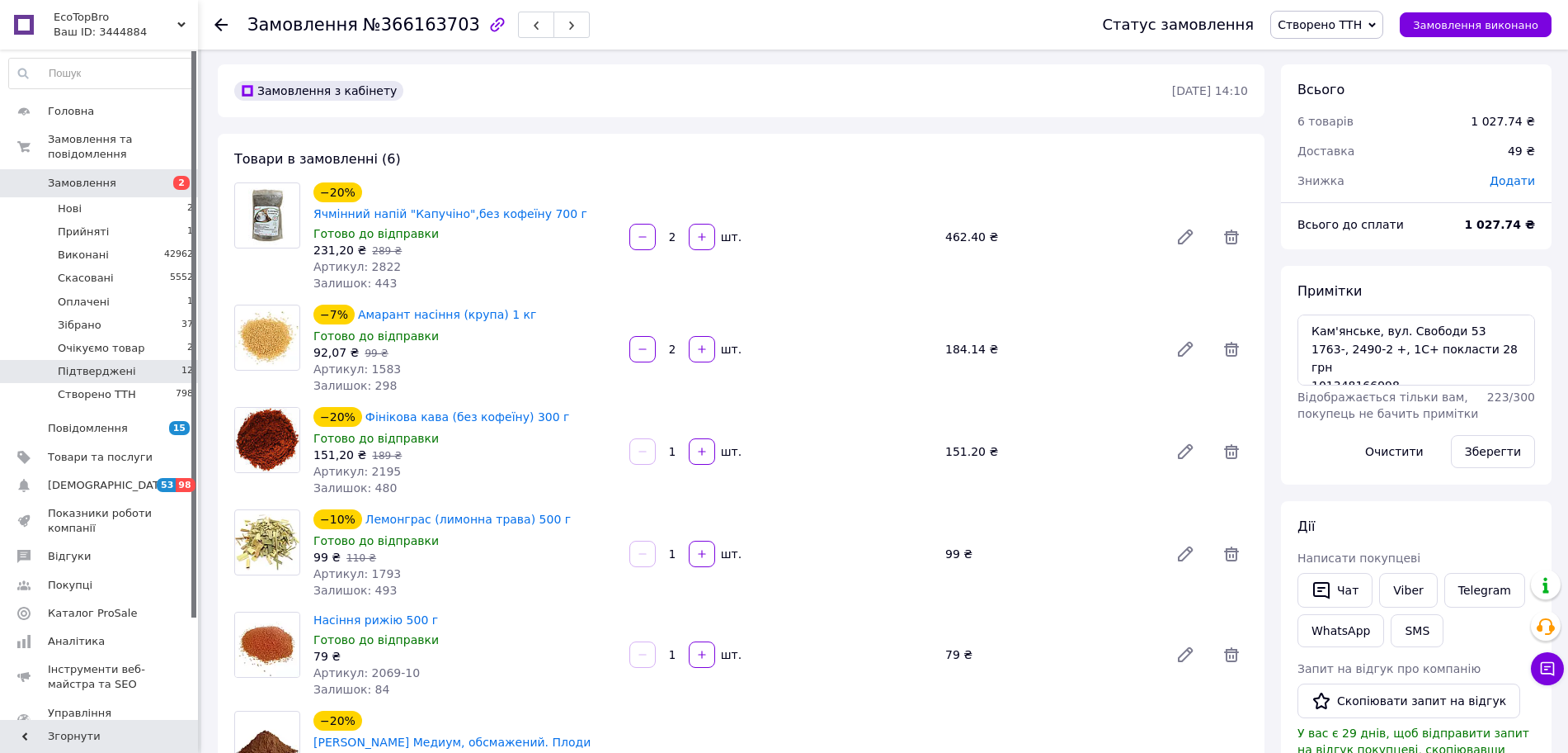
click at [165, 360] on li "Підтверджені 12" at bounding box center [101, 371] width 203 height 23
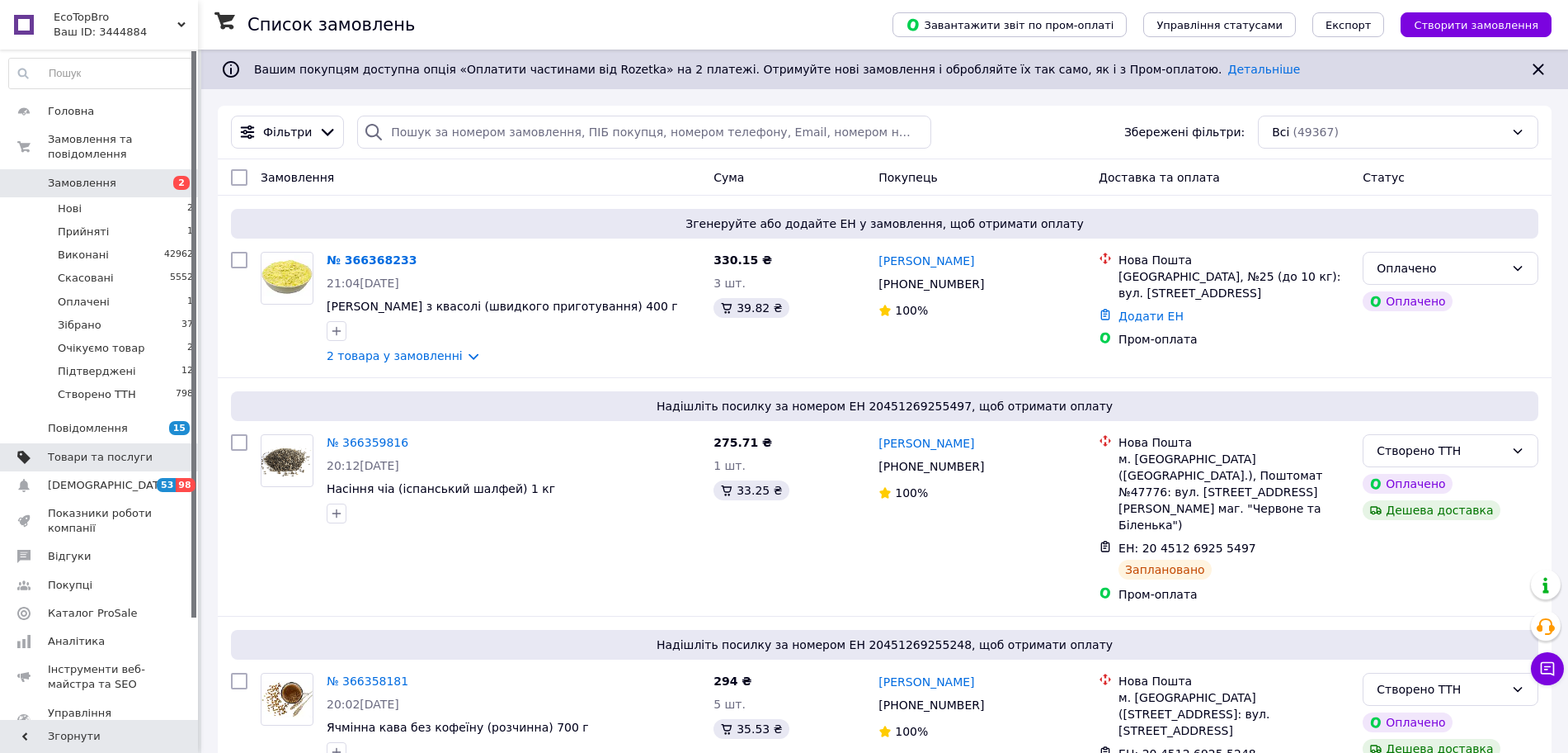
drag, startPoint x: 128, startPoint y: 351, endPoint x: 12, endPoint y: 434, distance: 142.6
click at [129, 360] on li "Підтверджені 12" at bounding box center [101, 371] width 203 height 23
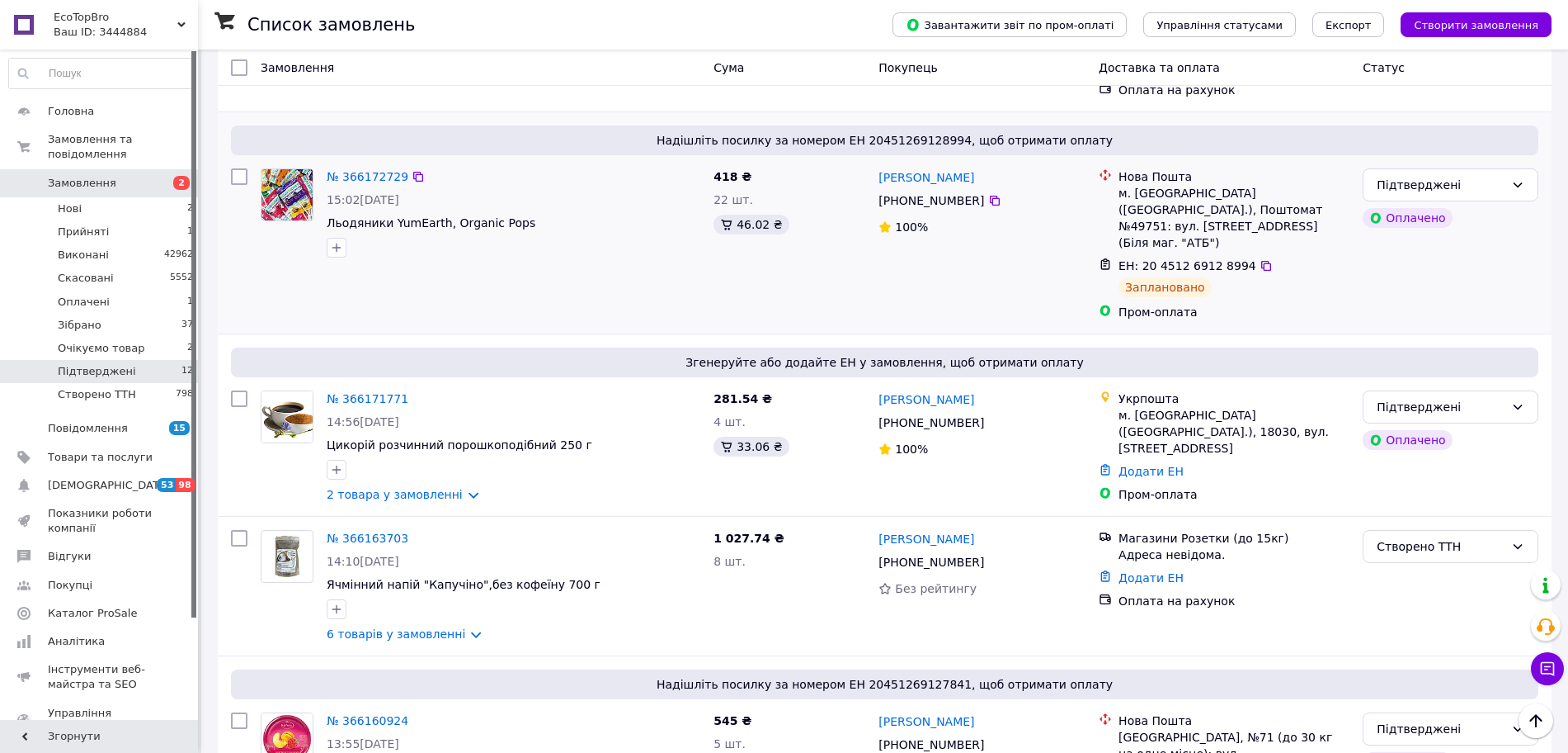
scroll to position [1135, 0]
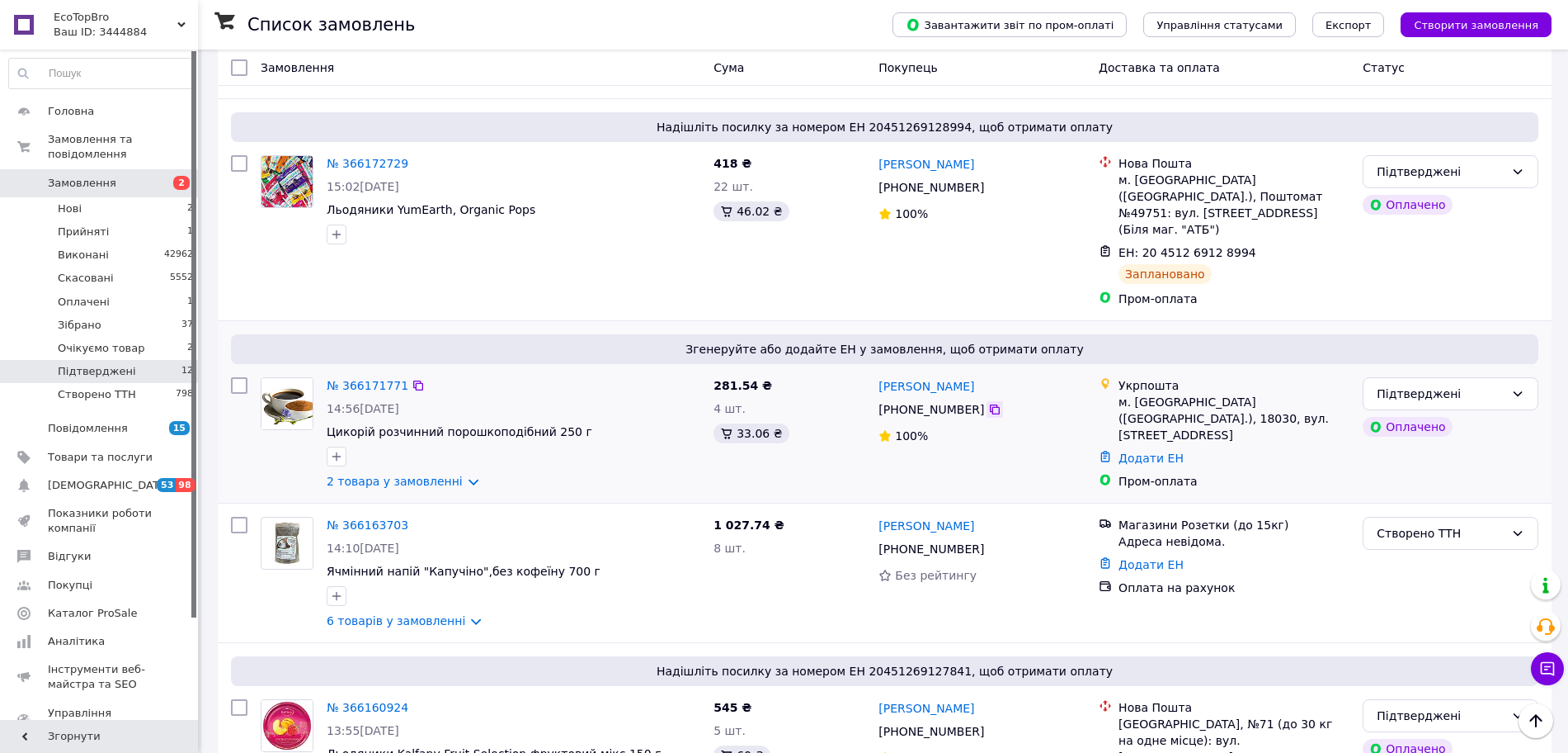
click at [989, 403] on icon at bounding box center [995, 409] width 13 height 13
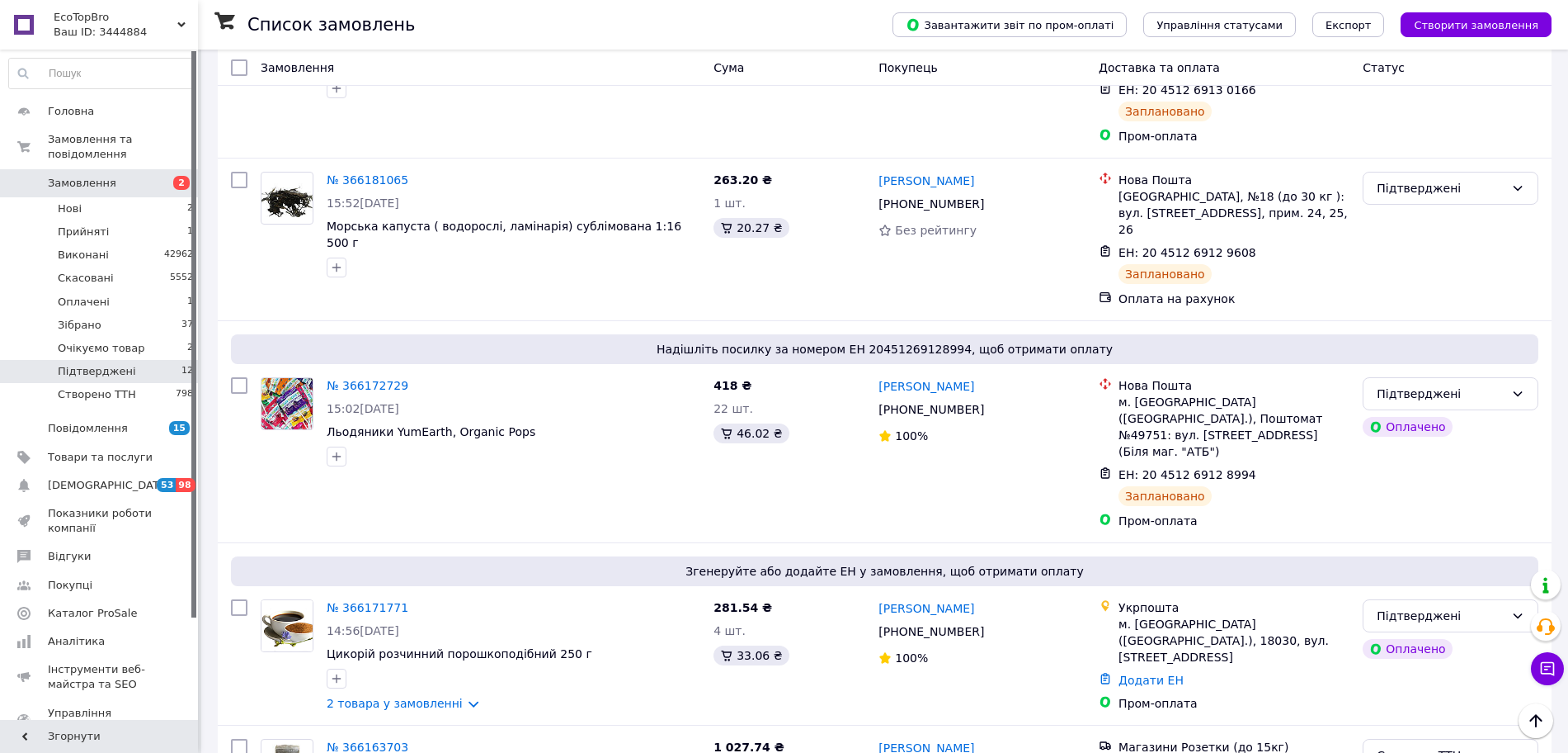
scroll to position [867, 0]
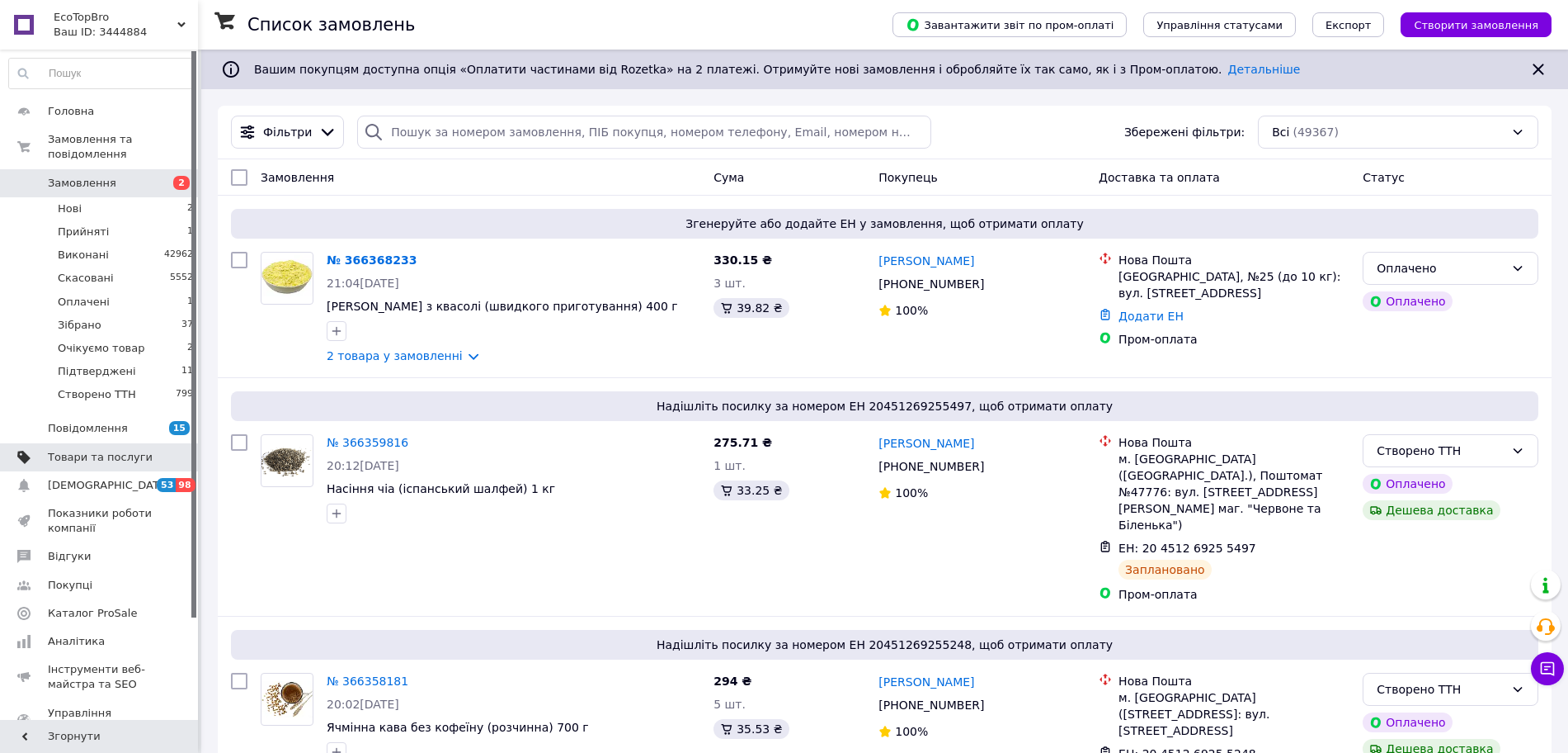
click at [148, 450] on span "Товари та послуги" at bounding box center [100, 457] width 105 height 15
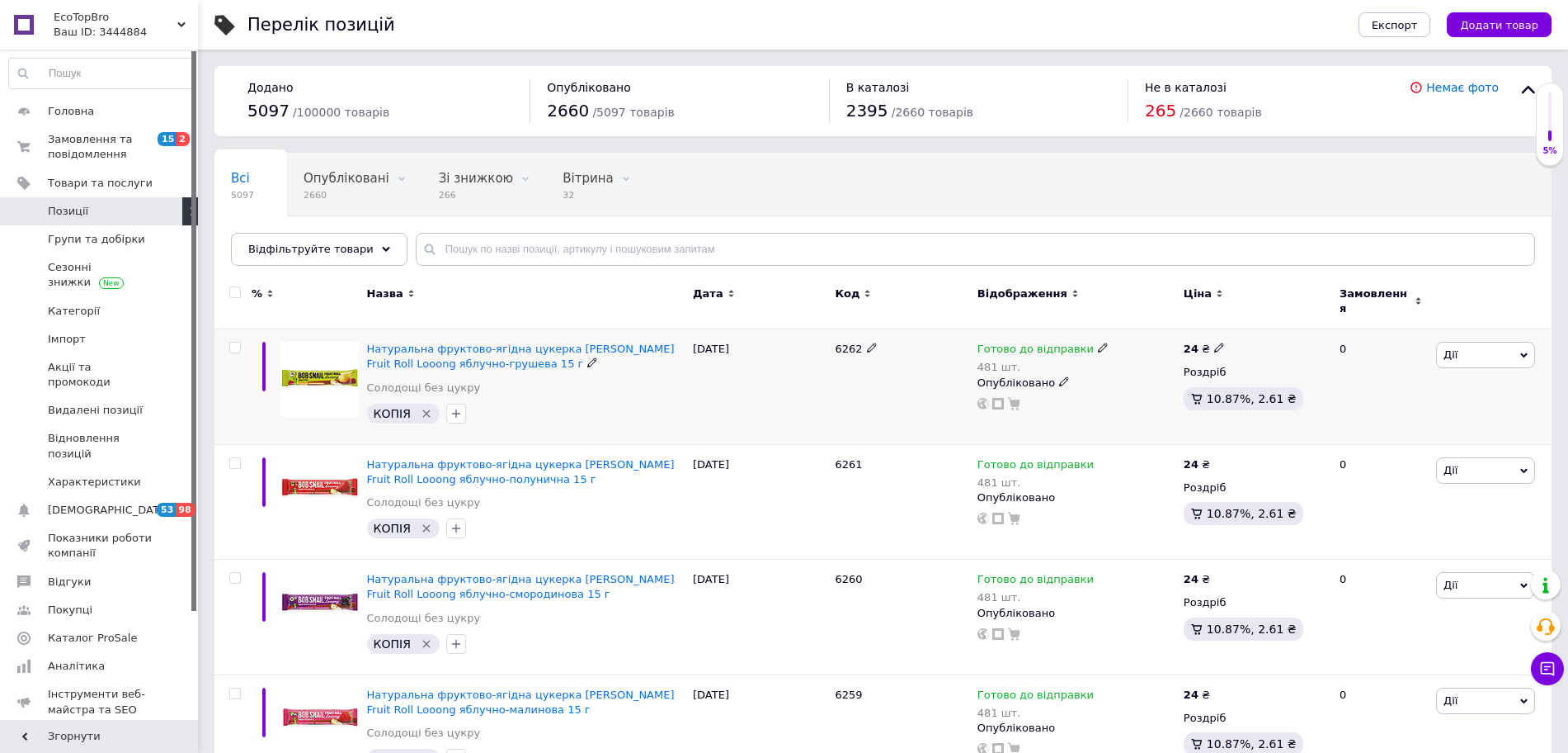
click at [457, 346] on div "Натуральна фруктово-ягідна цукерка [PERSON_NAME] Fruit Roll Looong яблучно-груш…" at bounding box center [526, 356] width 318 height 30
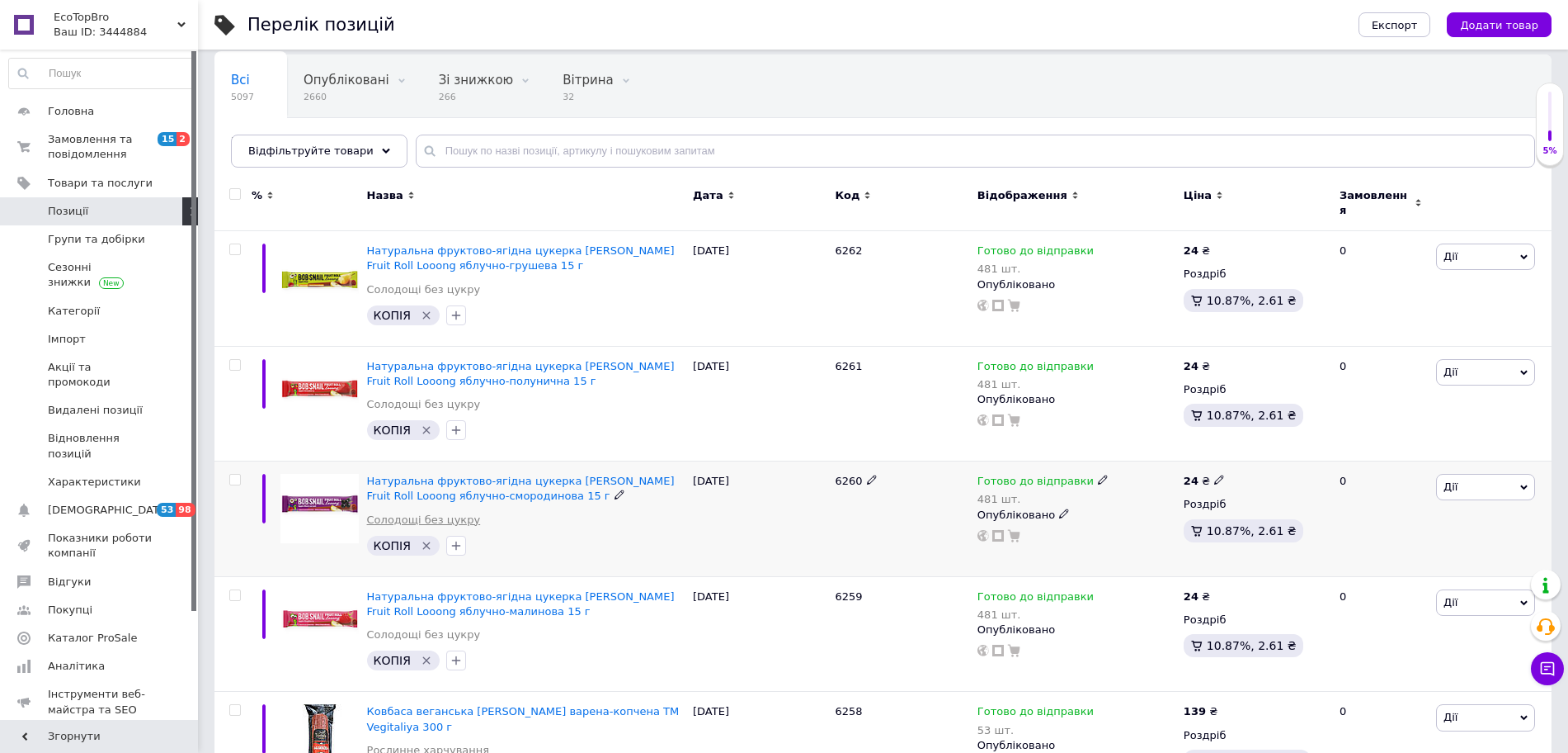
scroll to position [103, 0]
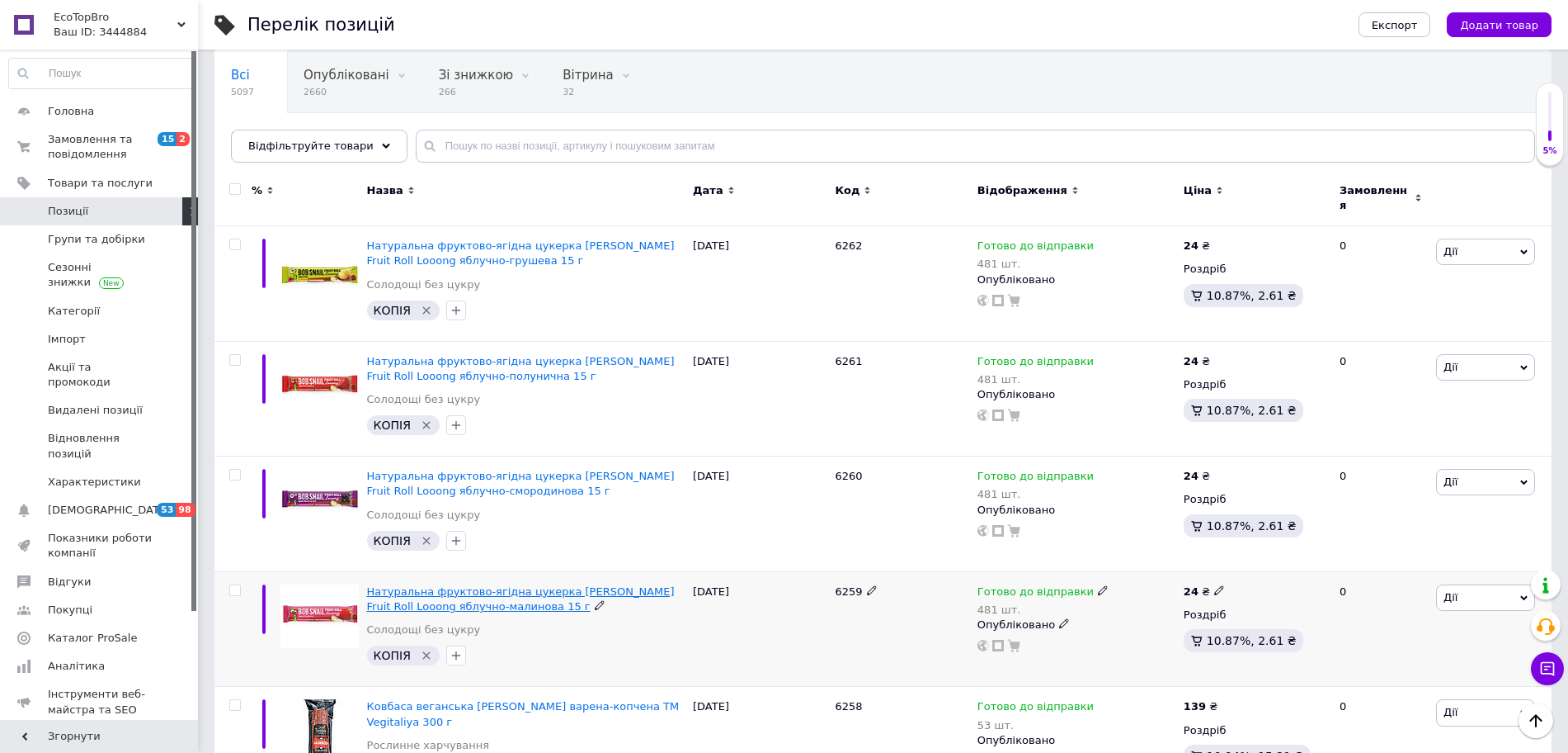
click at [428, 573] on span "Натуральна фруктово-ягідна цукерка [PERSON_NAME] Fruit Roll Looong яблучно-мали…" at bounding box center [521, 599] width 308 height 27
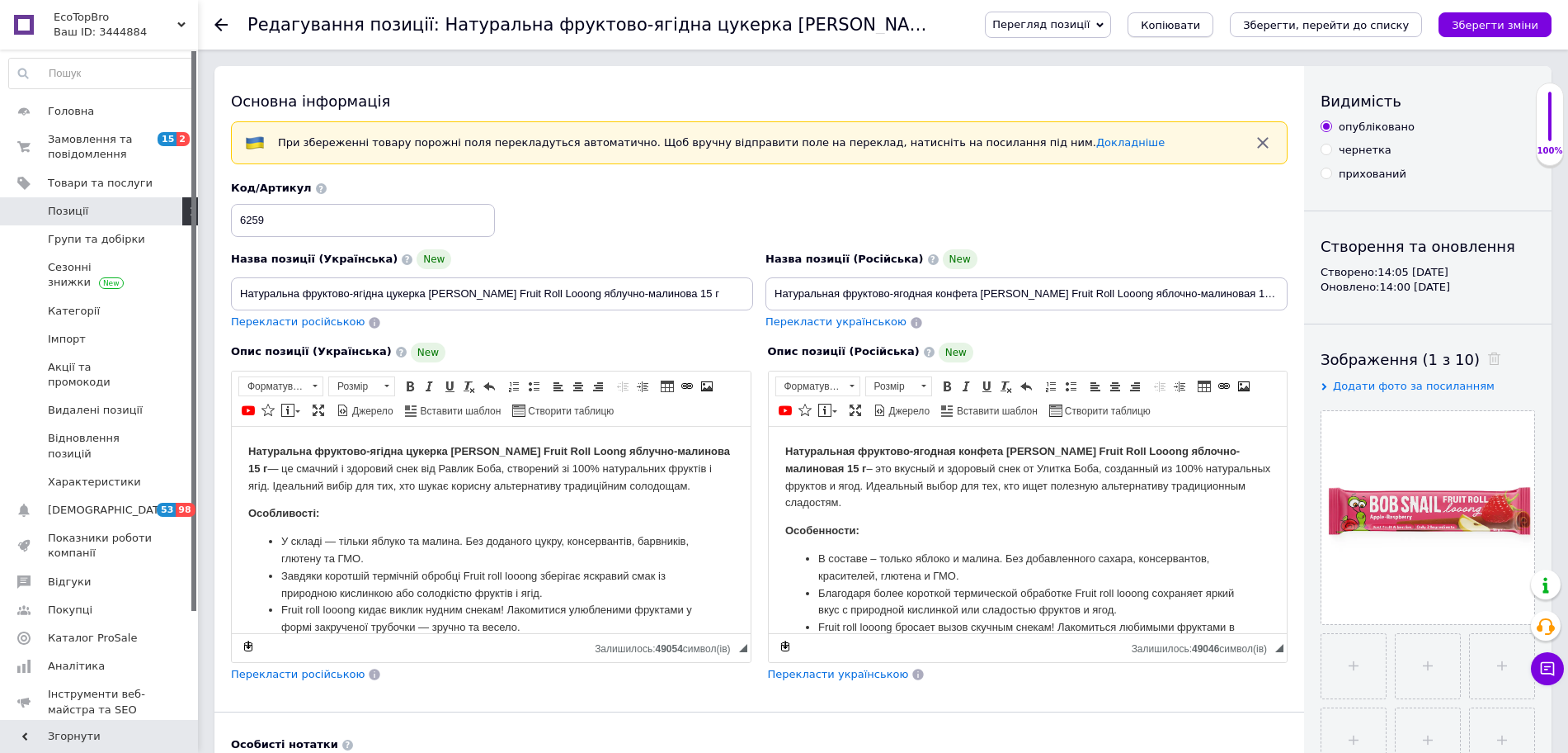
click at [1201, 24] on span "Копіювати" at bounding box center [1170, 25] width 59 height 12
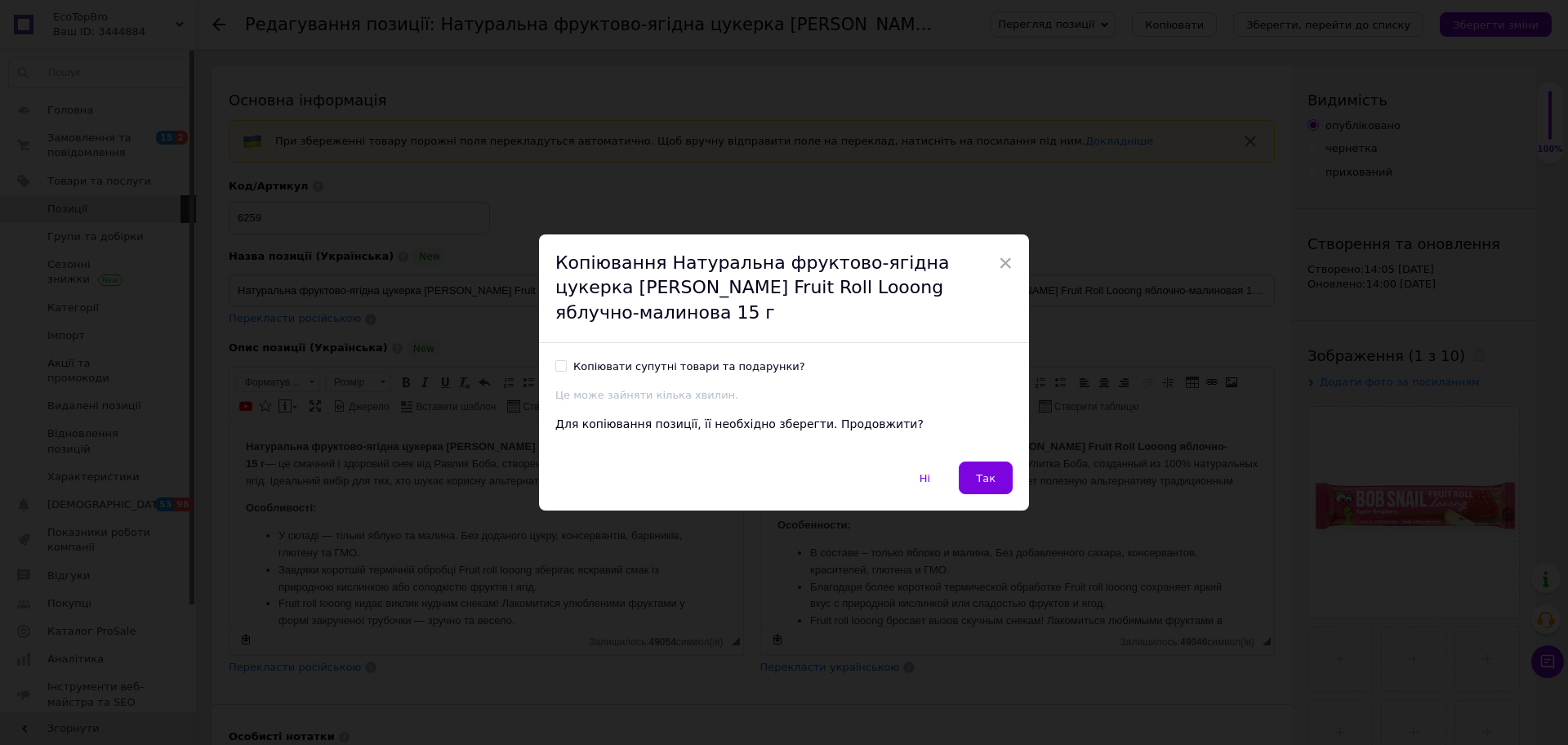
click at [564, 359] on label "Копіювати супутні товари та подарунки?" at bounding box center [680, 366] width 250 height 14
click at [564, 360] on input "Копіювати супутні товари та подарунки?" at bounding box center [561, 365] width 10 height 10
checkbox input "true"
click at [995, 463] on button "Так" at bounding box center [985, 477] width 54 height 32
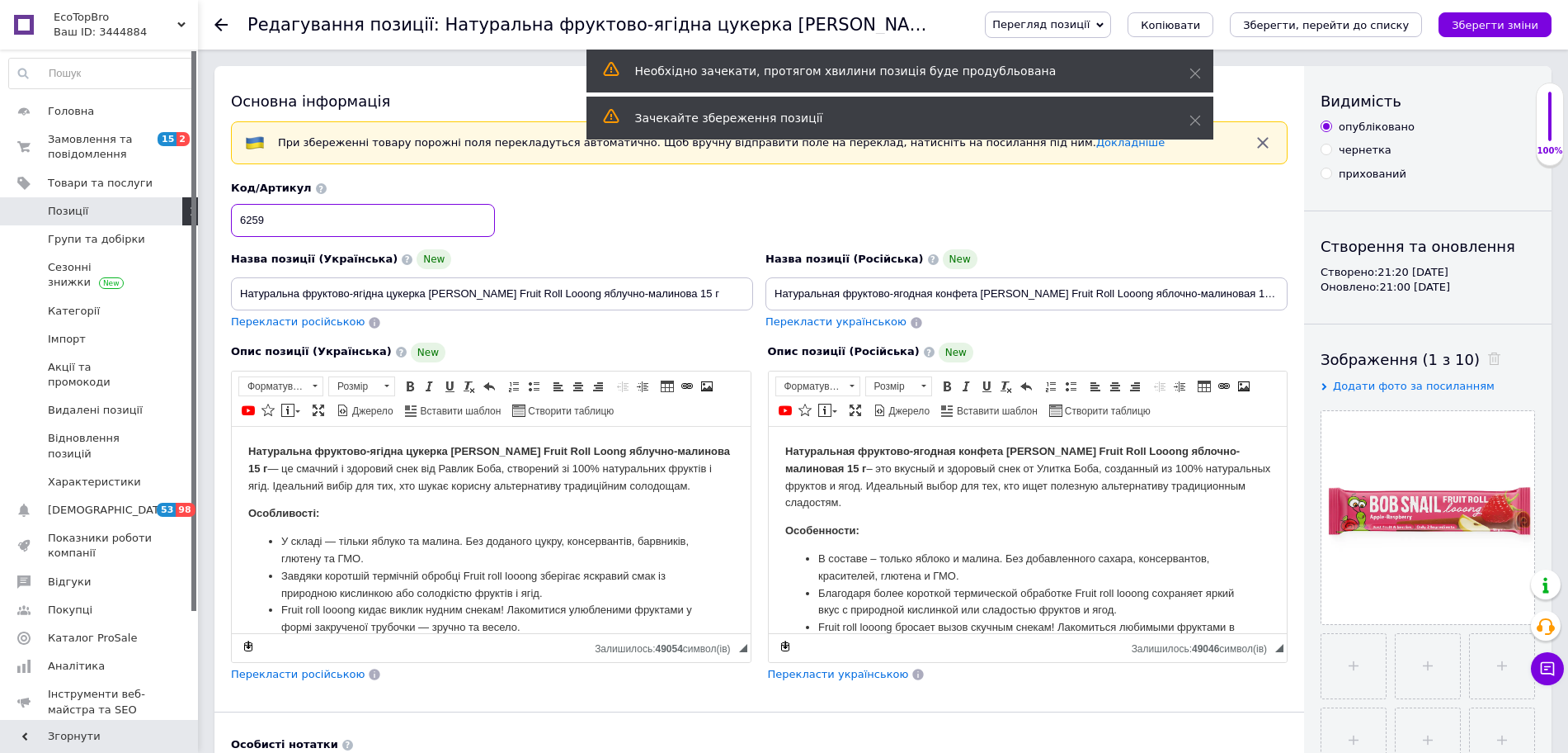
click at [268, 209] on input "6259" at bounding box center [363, 220] width 264 height 33
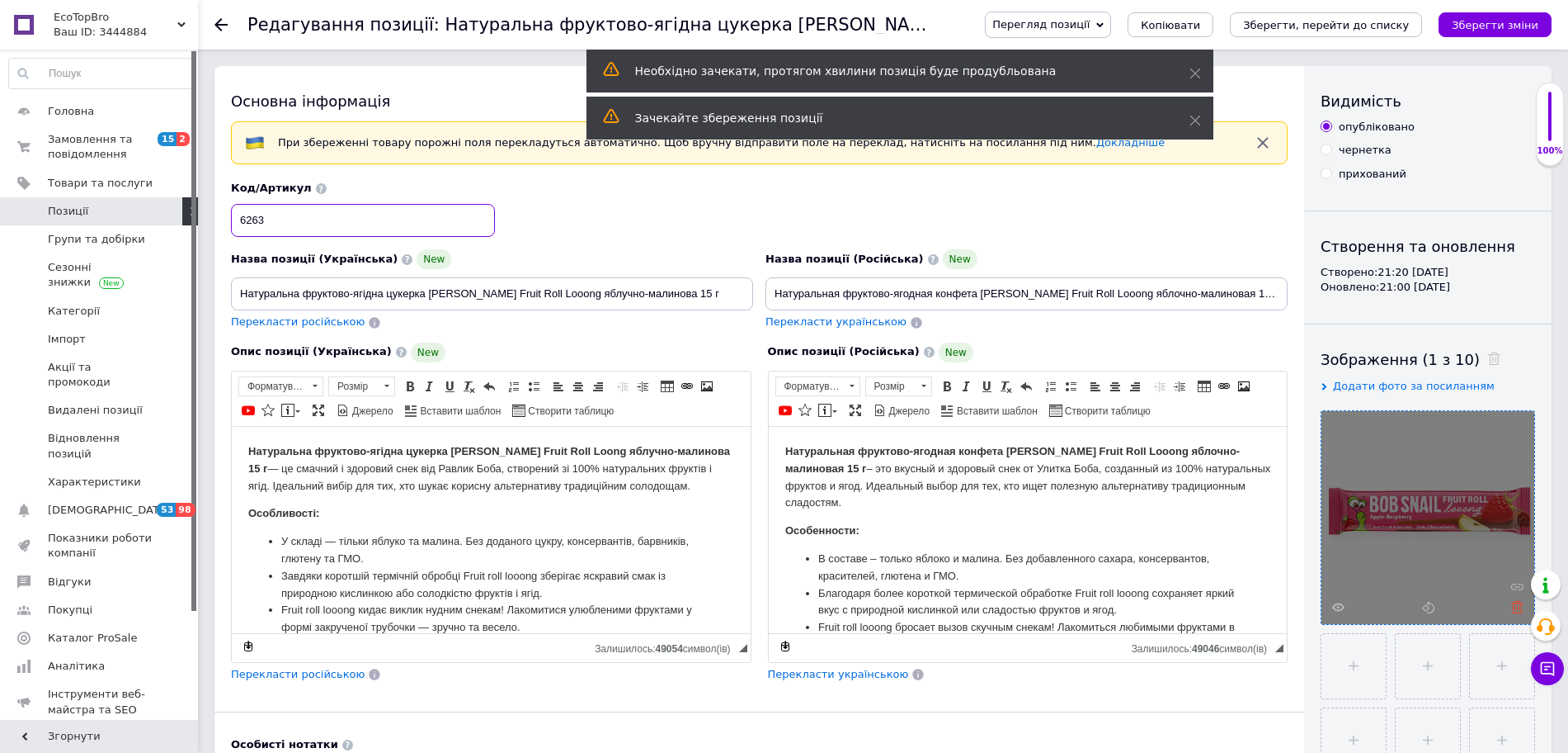
type input "6263"
click at [1267, 573] on icon at bounding box center [1517, 607] width 12 height 12
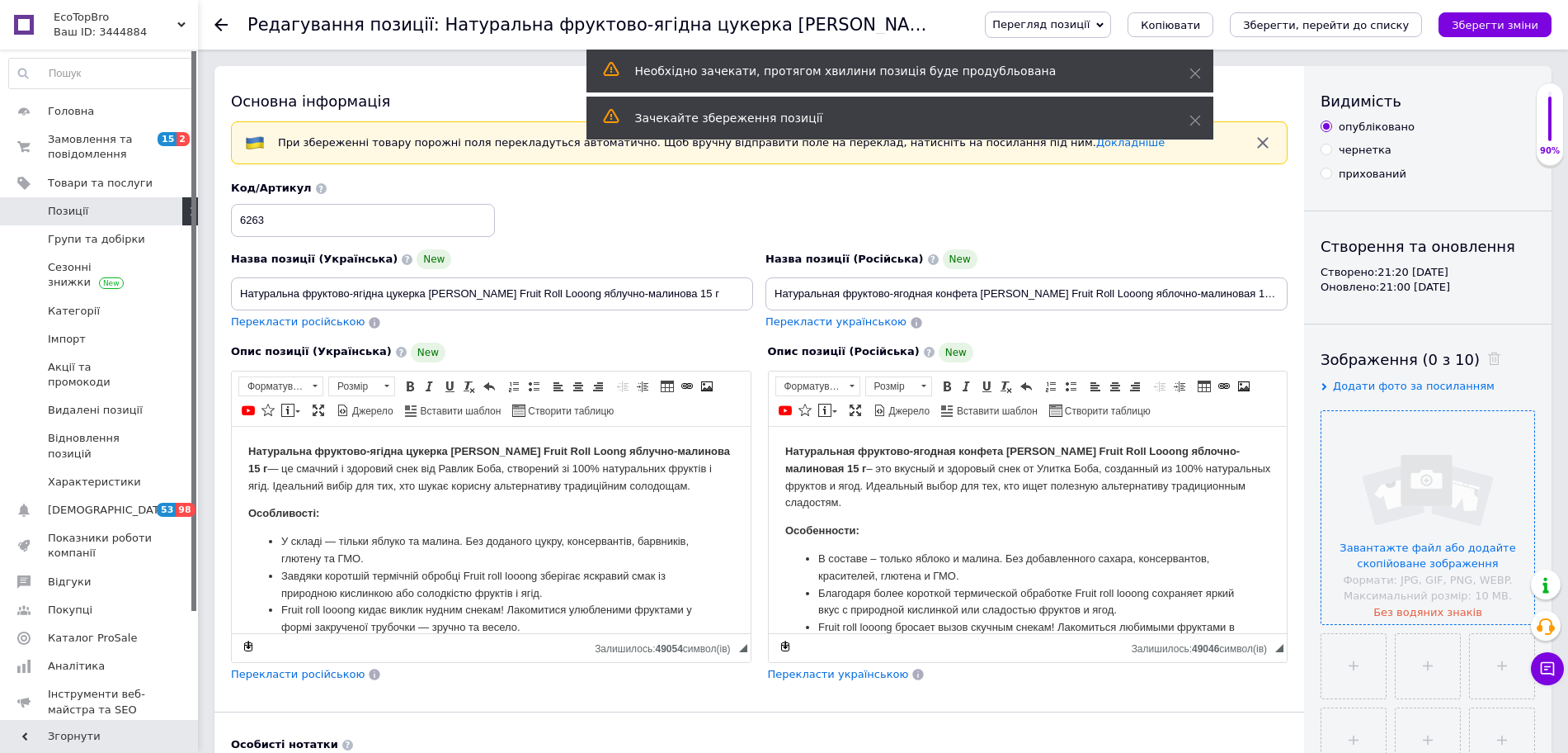
click at [1267, 496] on input "file" at bounding box center [1428, 518] width 213 height 213
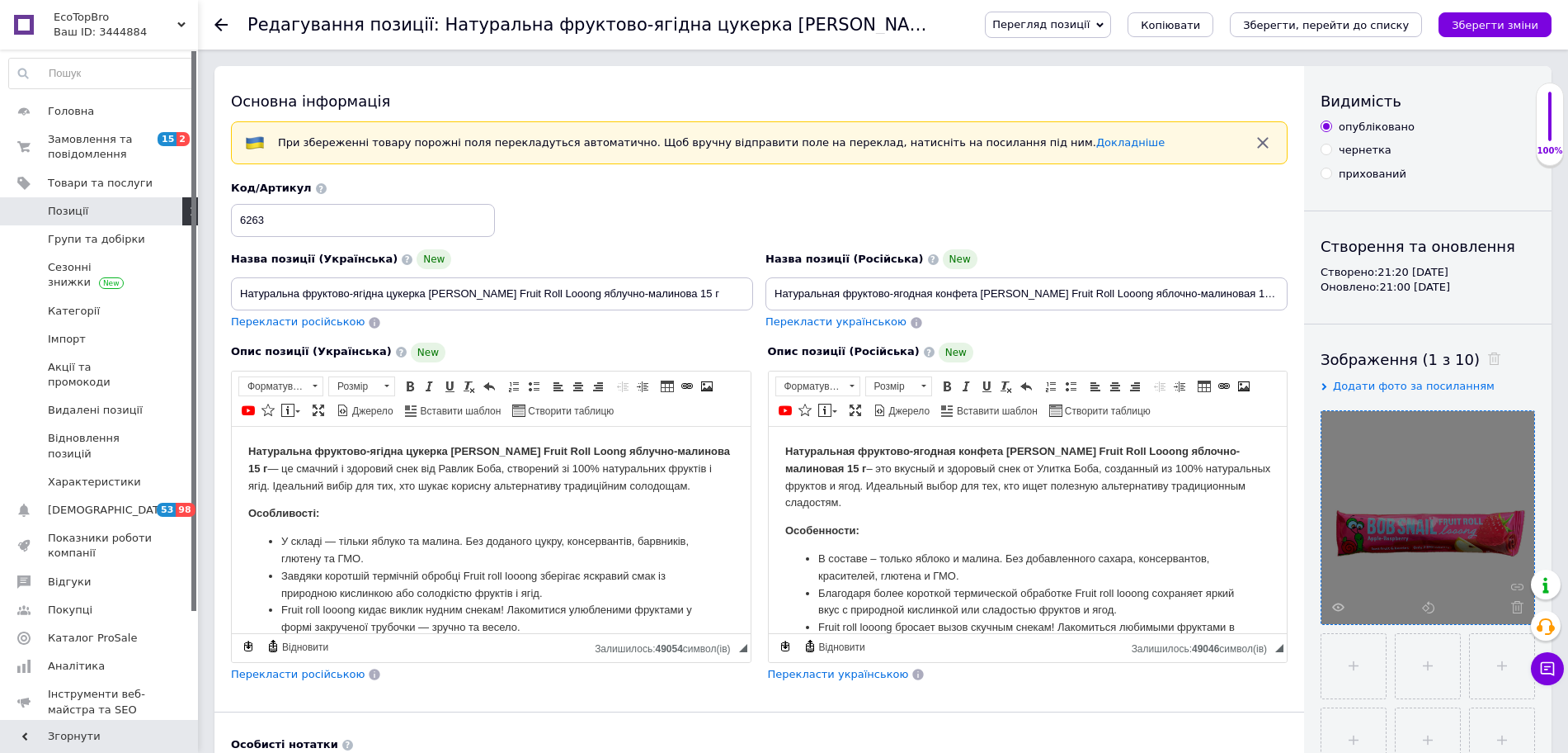
click at [151, 209] on span "Позиції" at bounding box center [100, 210] width 105 height 15
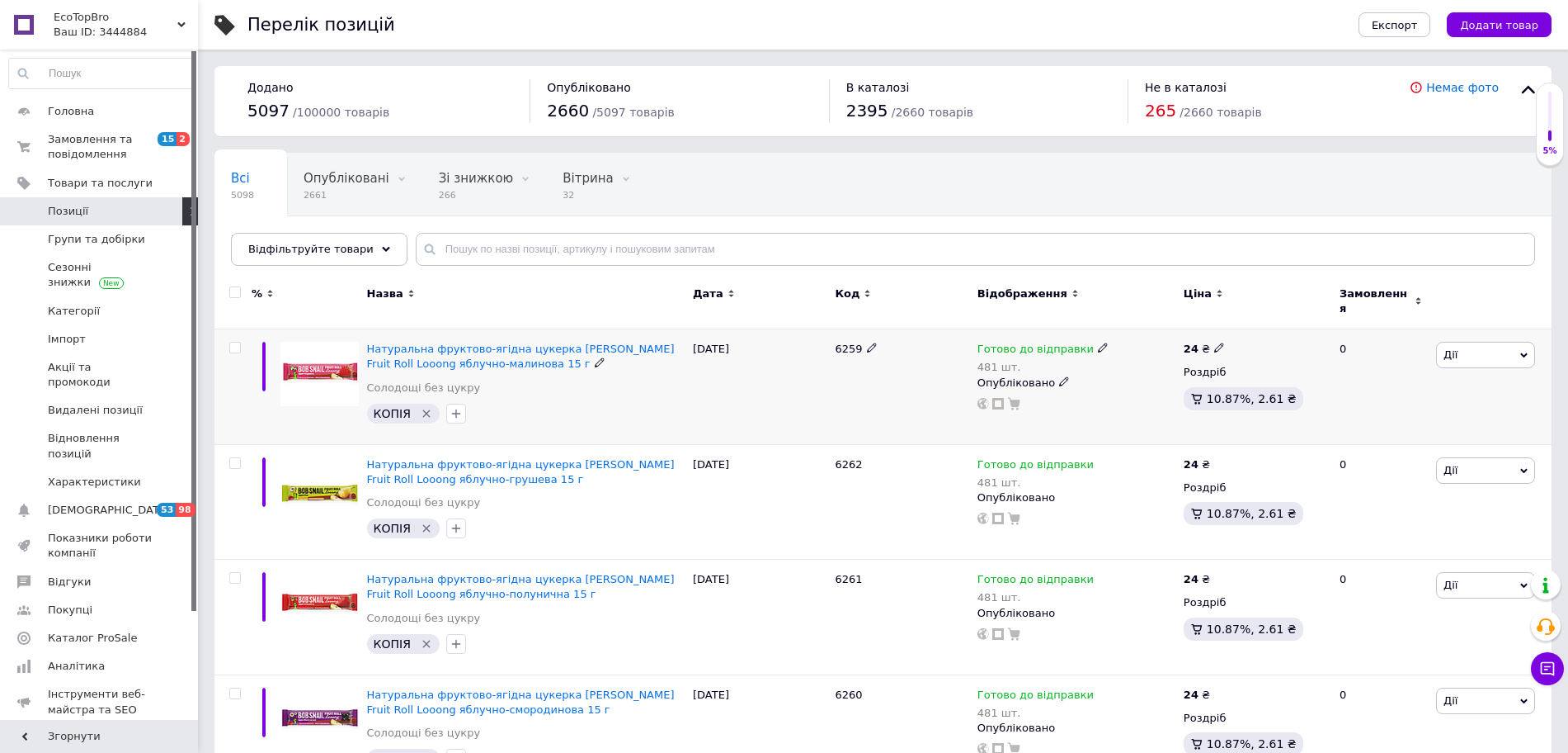
click at [232, 343] on input "checkbox" at bounding box center [234, 348] width 10 height 10
checkbox input "true"
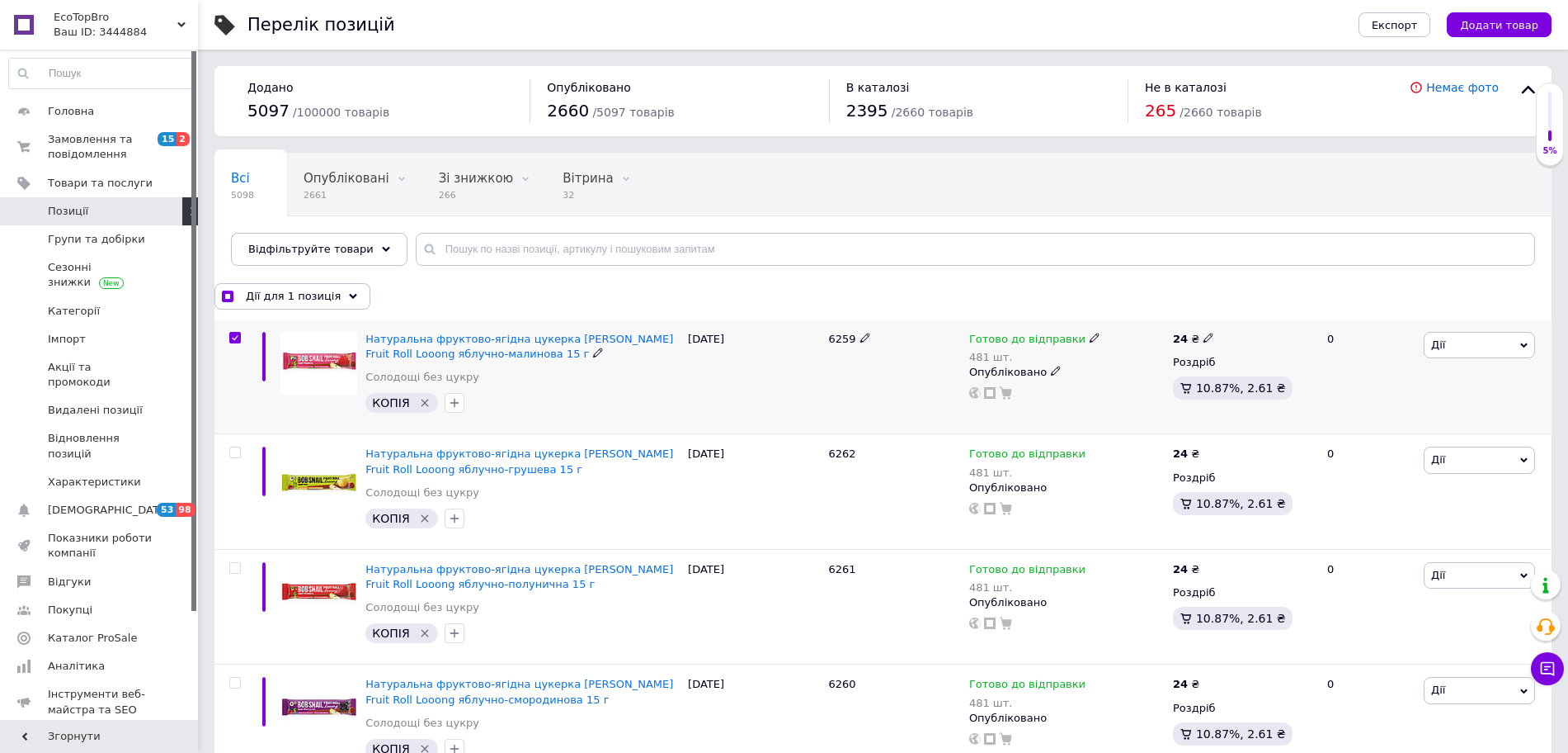
click at [1267, 340] on span "Дії" at bounding box center [1480, 344] width 112 height 27
click at [1267, 573] on li "Видалити" at bounding box center [1425, 609] width 219 height 23
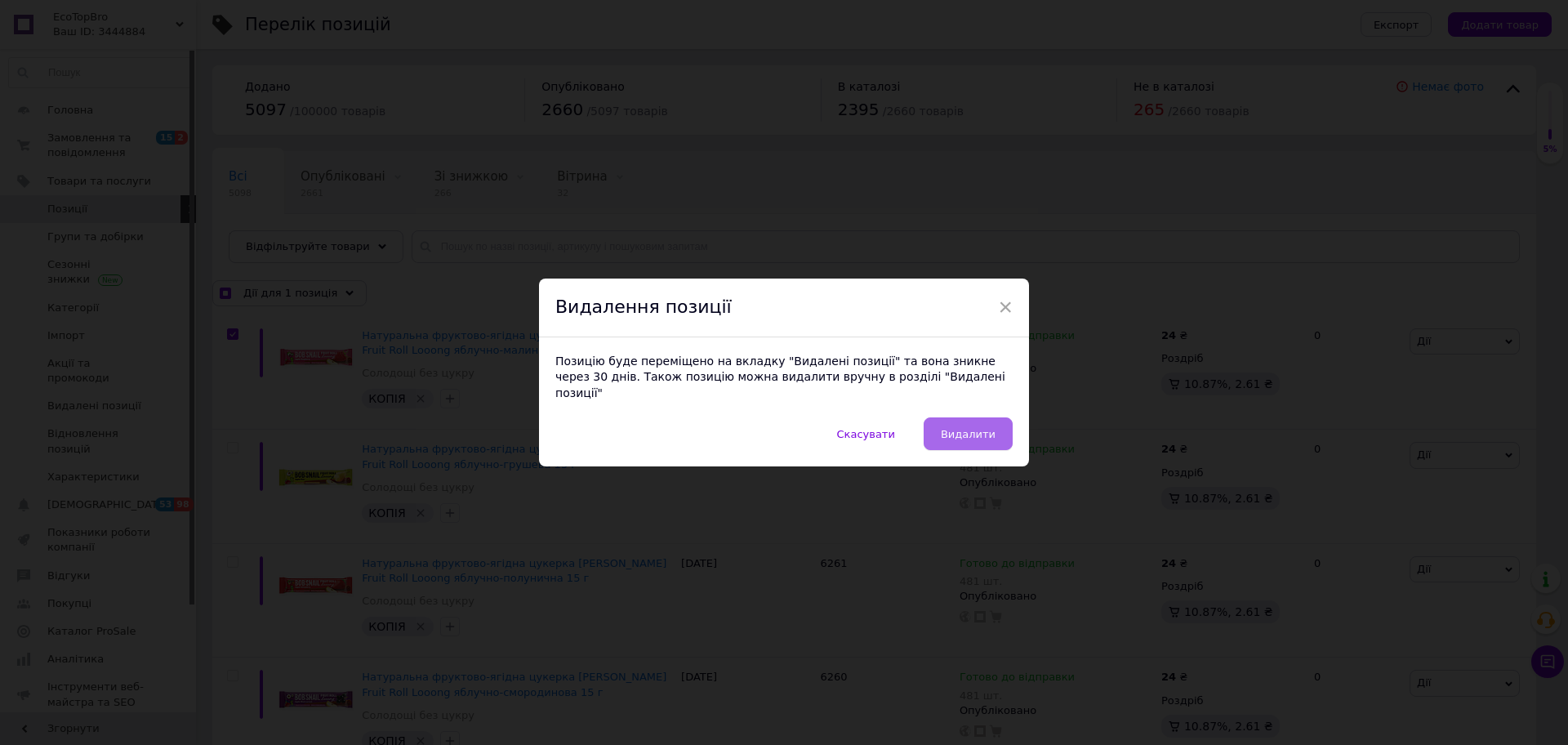
click at [977, 428] on span "Видалити" at bounding box center [967, 434] width 54 height 12
checkbox input "true"
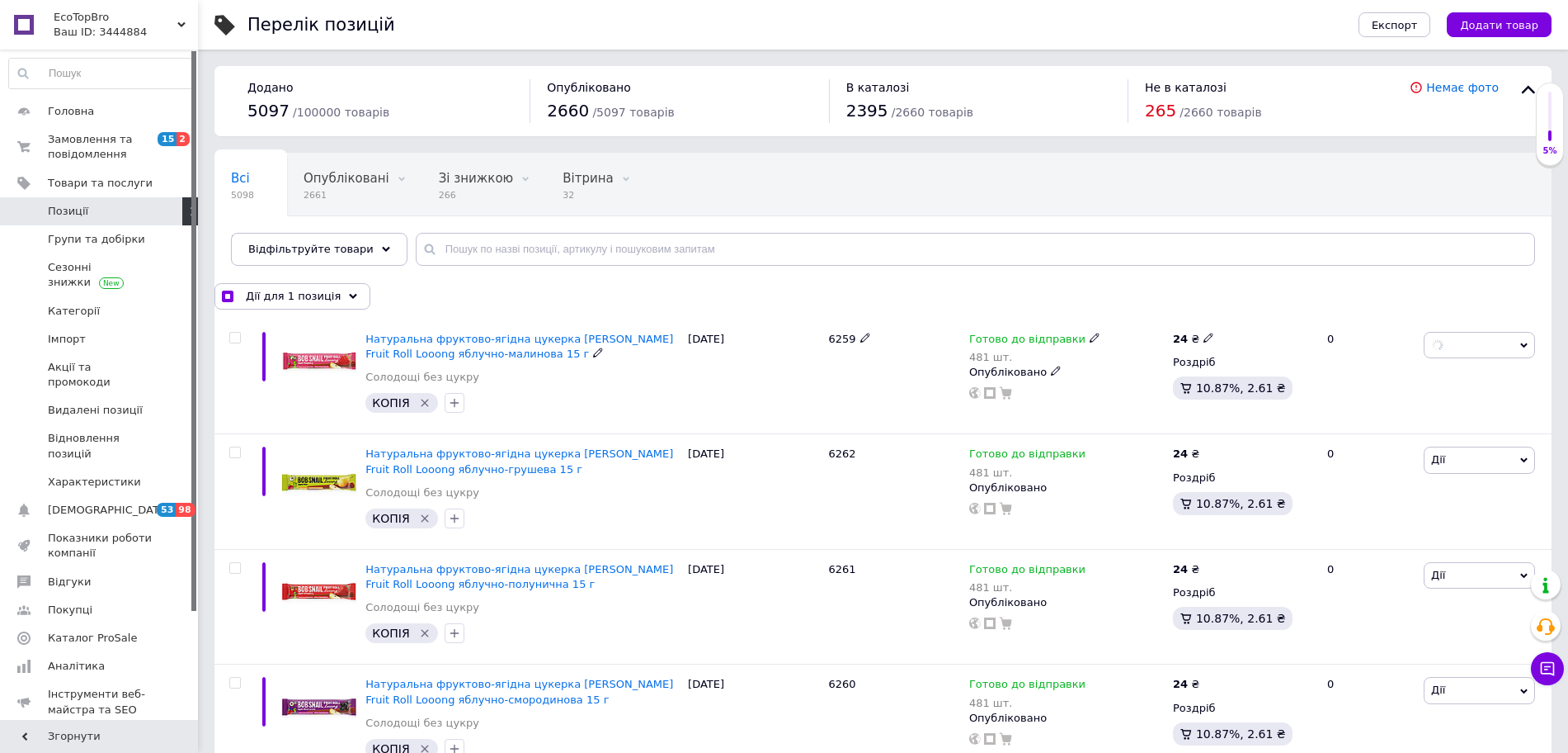
checkbox input "false"
